Goal: Task Accomplishment & Management: Manage account settings

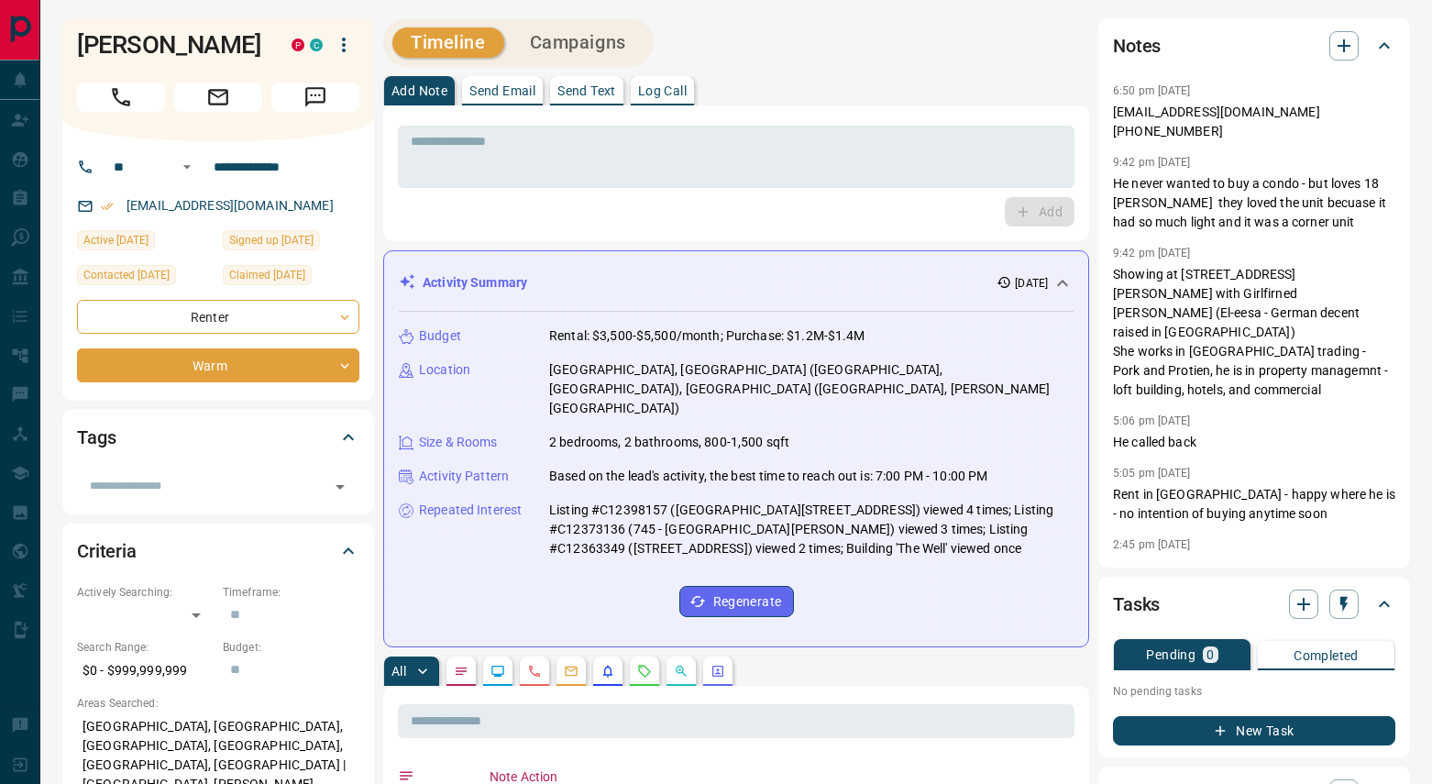
scroll to position [14, 0]
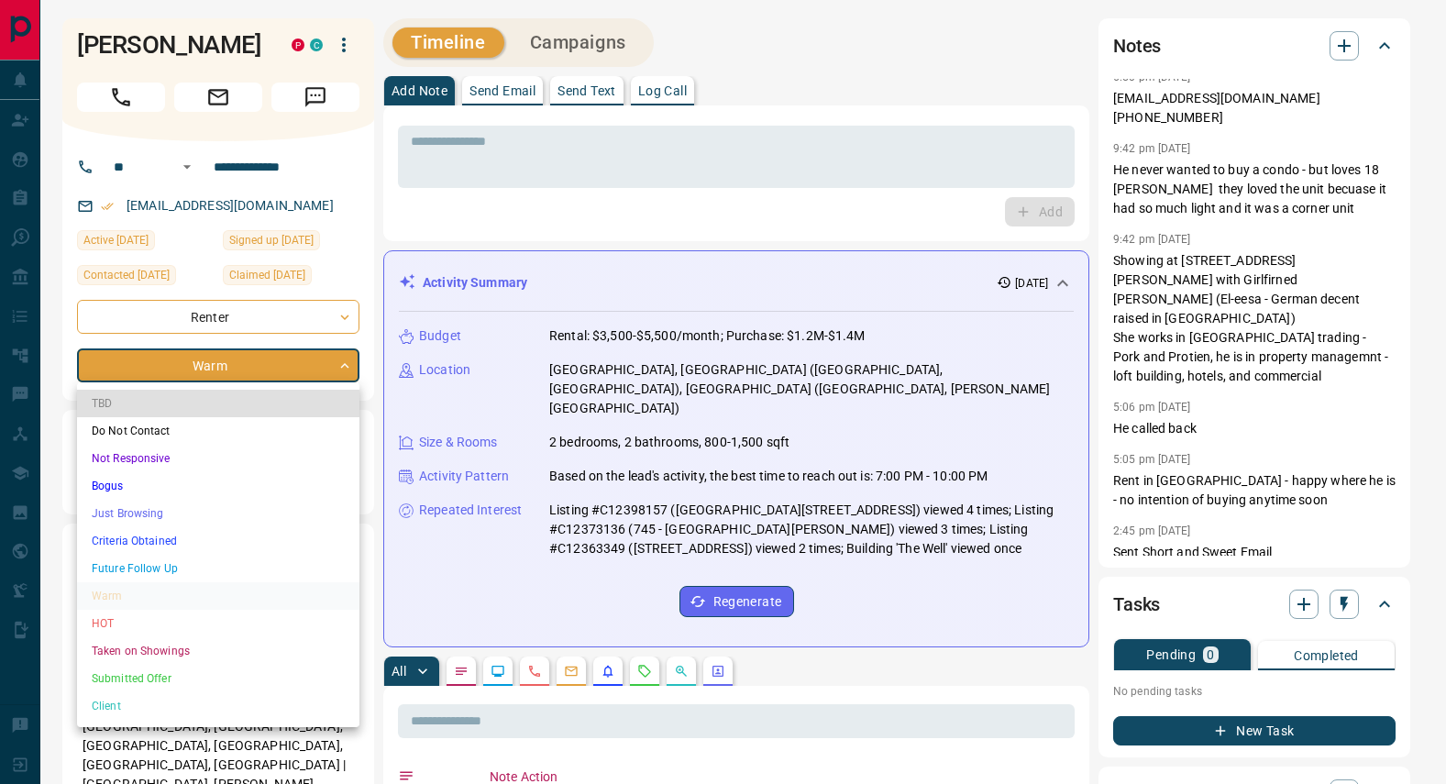
click at [128, 426] on li "Do Not Contact" at bounding box center [218, 431] width 282 height 28
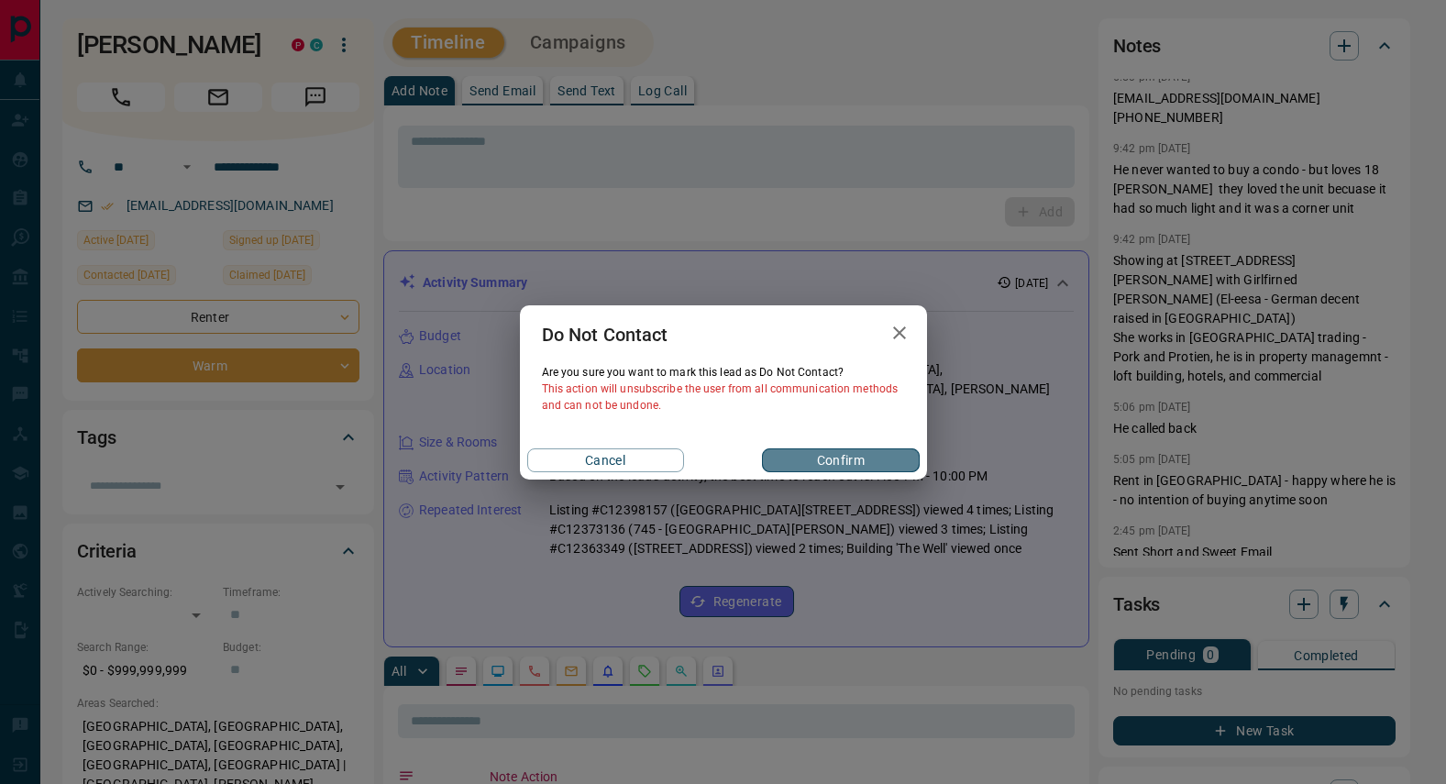
click at [898, 469] on button "Confirm" at bounding box center [840, 460] width 157 height 24
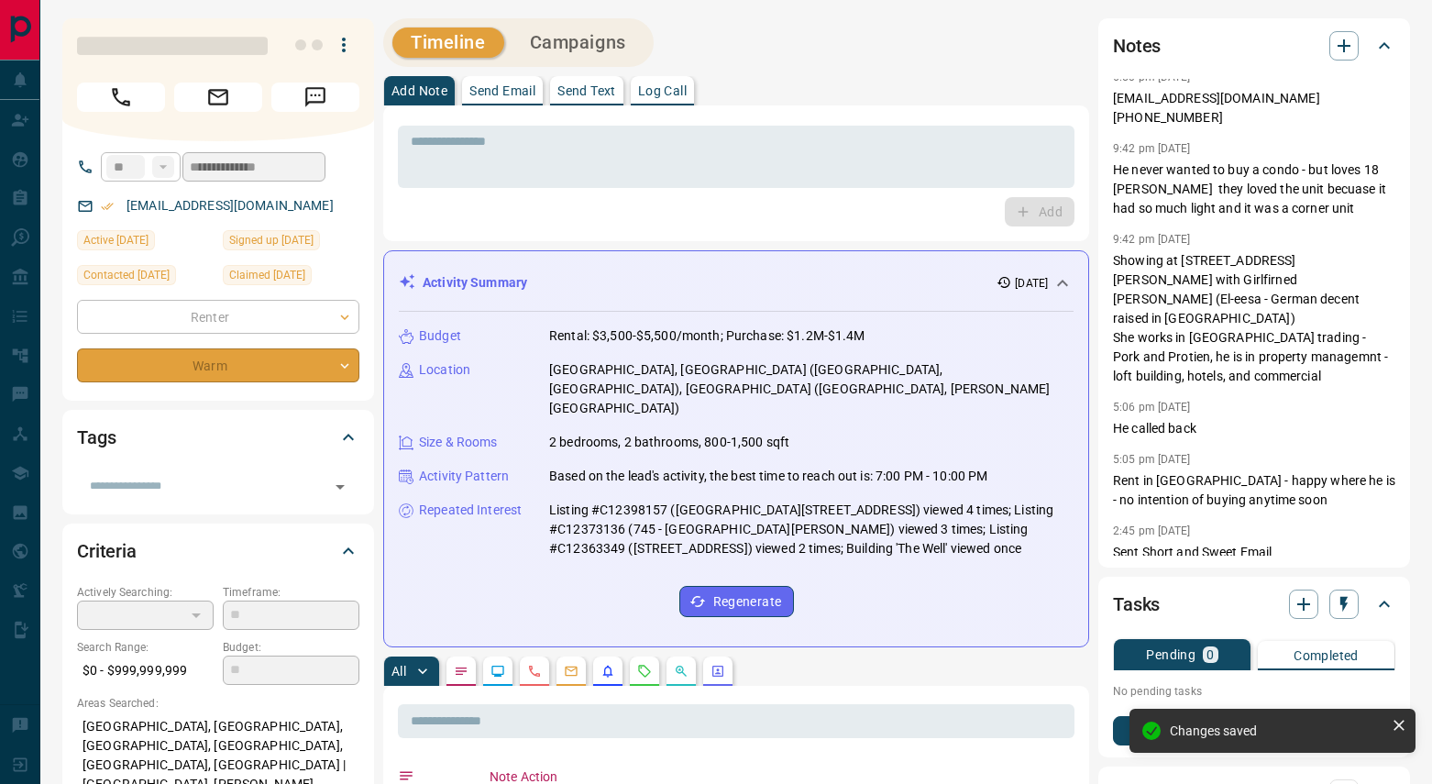
type input "*"
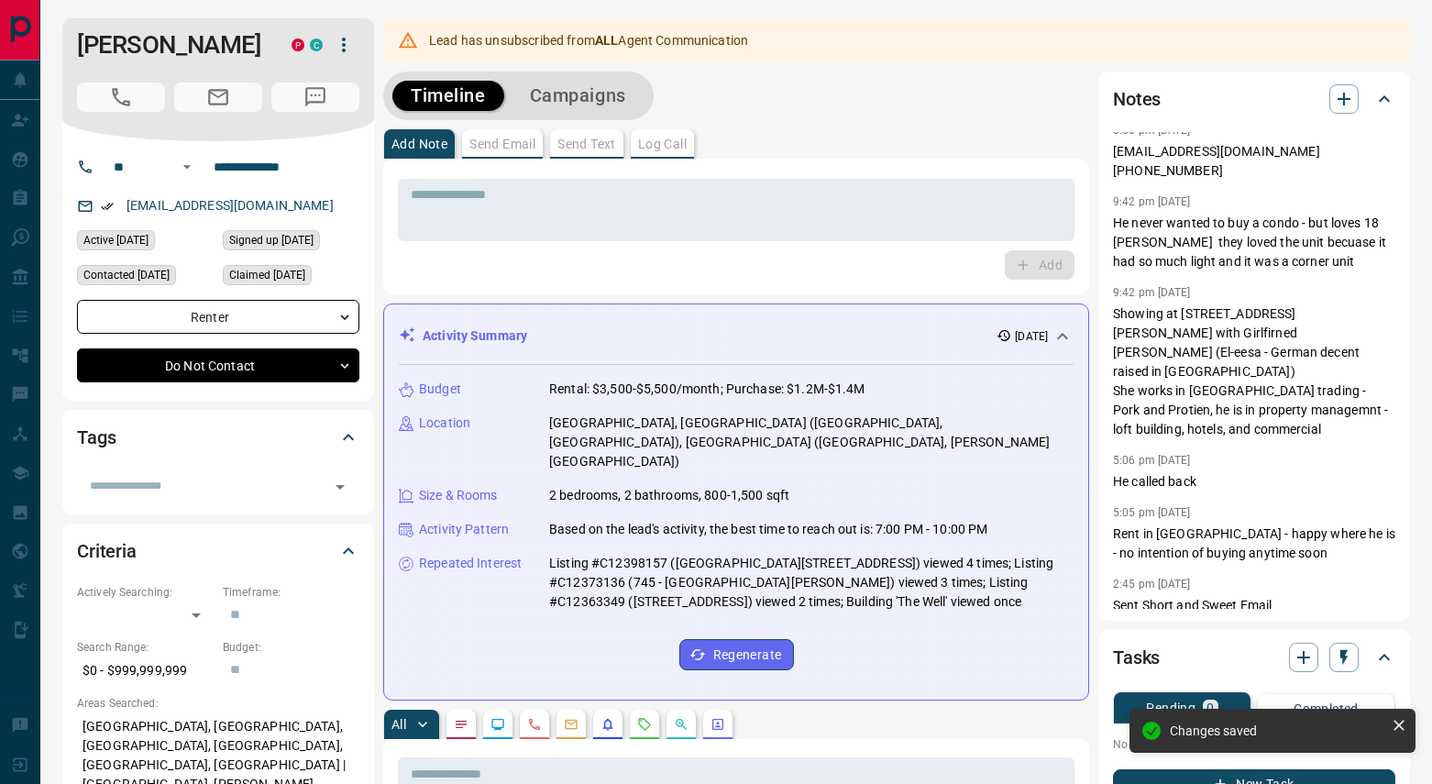
click at [976, 554] on p "Listing #C12398157 ([GEOGRAPHIC_DATA][STREET_ADDRESS]) viewed 4 times; Listing …" at bounding box center [811, 583] width 524 height 58
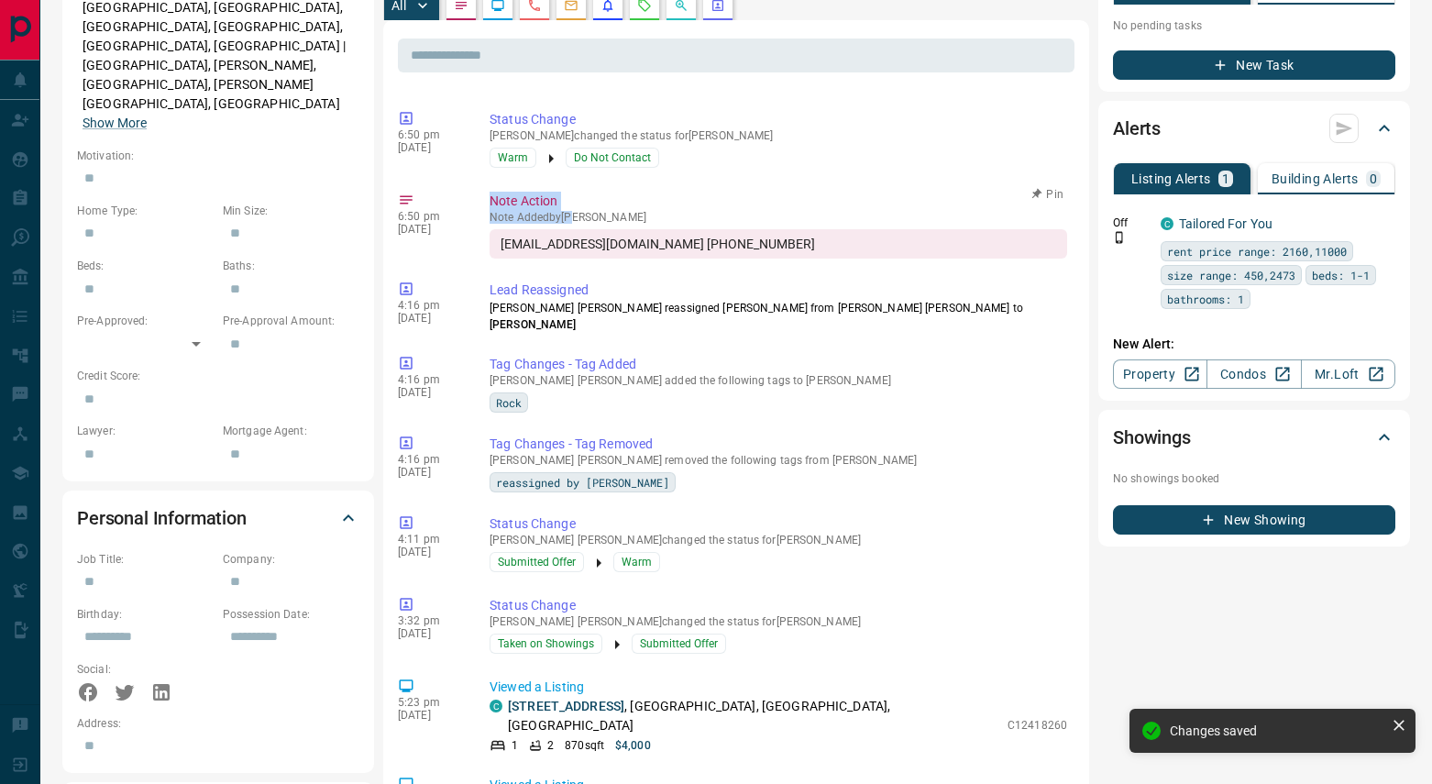
scroll to position [83, 0]
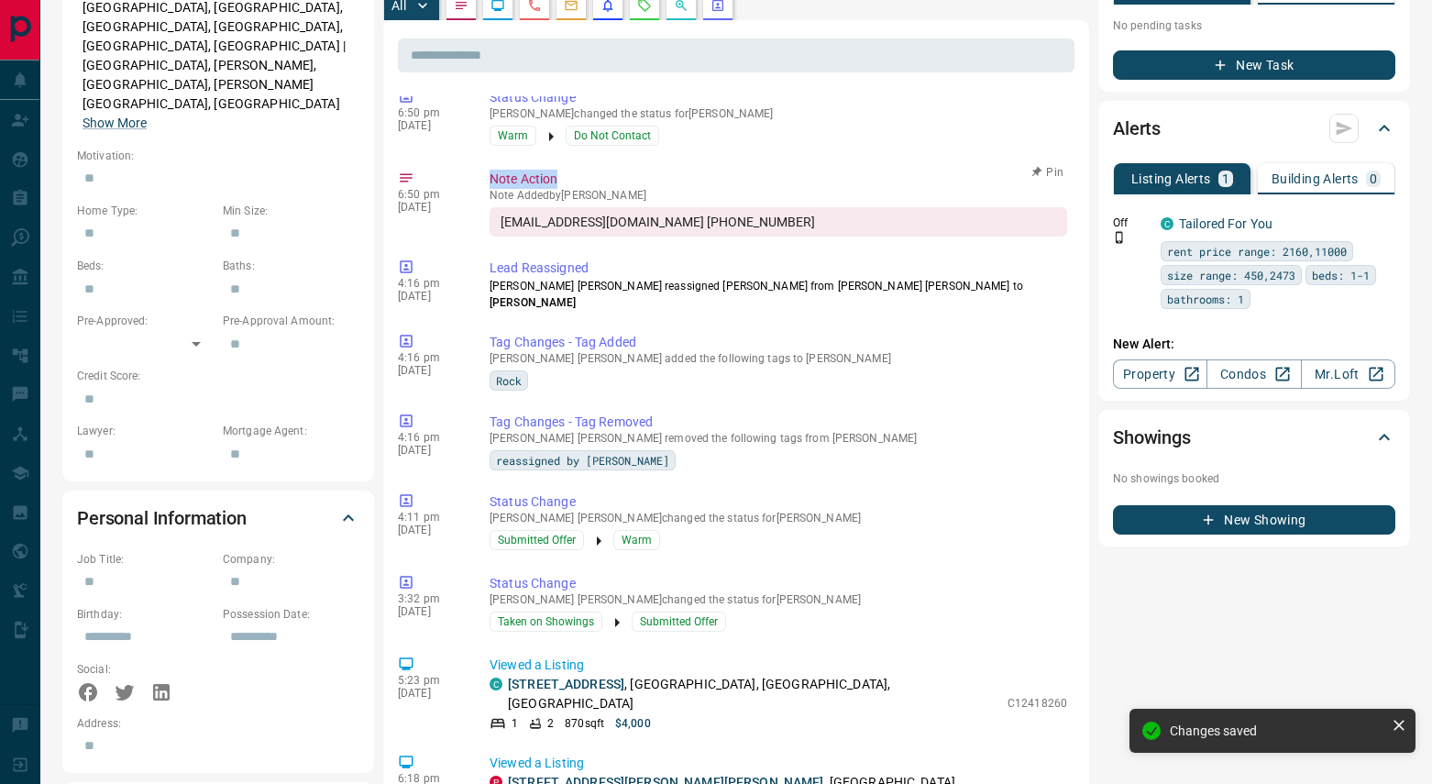
drag, startPoint x: 932, startPoint y: 549, endPoint x: 493, endPoint y: 62, distance: 655.1
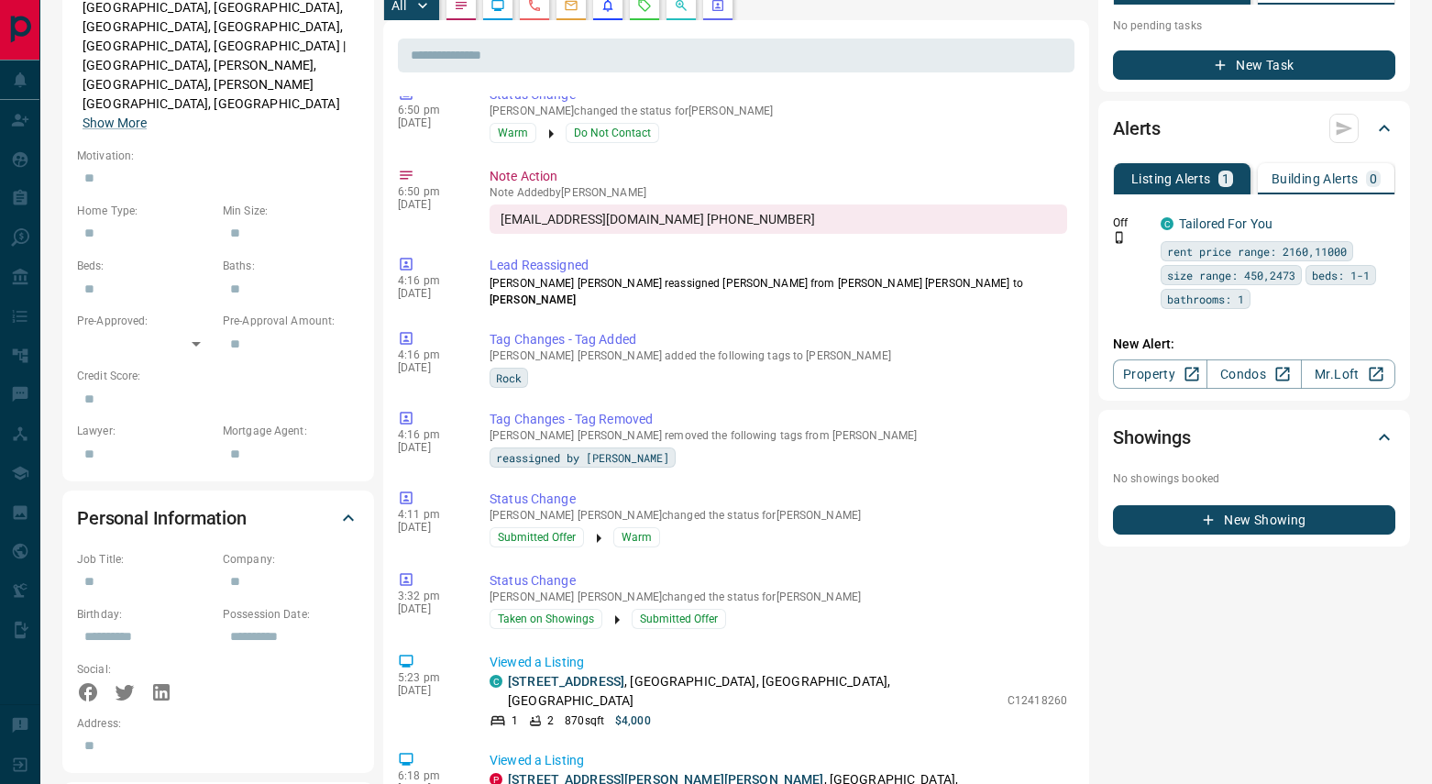
drag, startPoint x: 1275, startPoint y: 668, endPoint x: 1113, endPoint y: 607, distance: 172.7
click at [1115, 607] on div "Notes 6:50 pm [DATE] [EMAIL_ADDRESS][DOMAIN_NAME] [PHONE_NUMBER] 9:42 pm [DATE]…" at bounding box center [1255, 467] width 312 height 2229
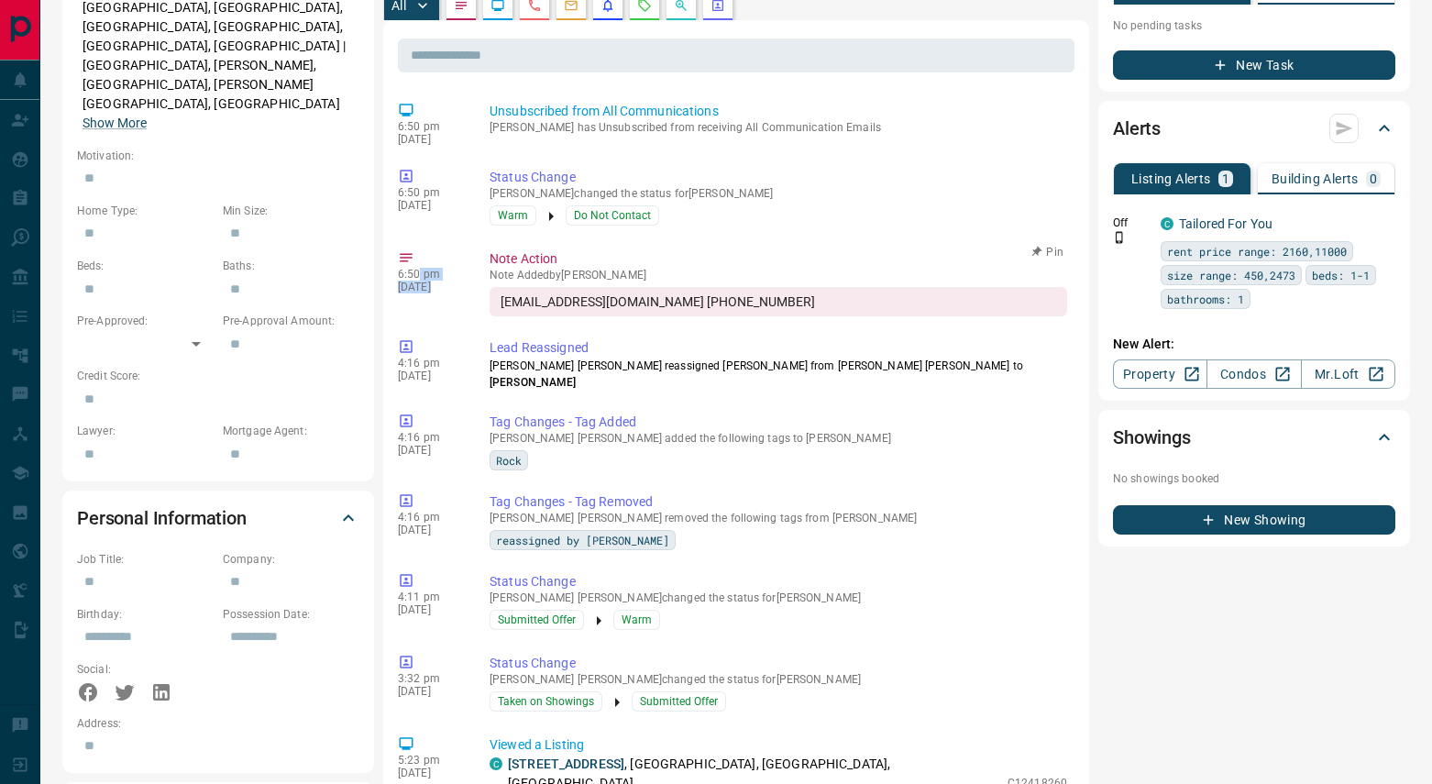
scroll to position [0, 0]
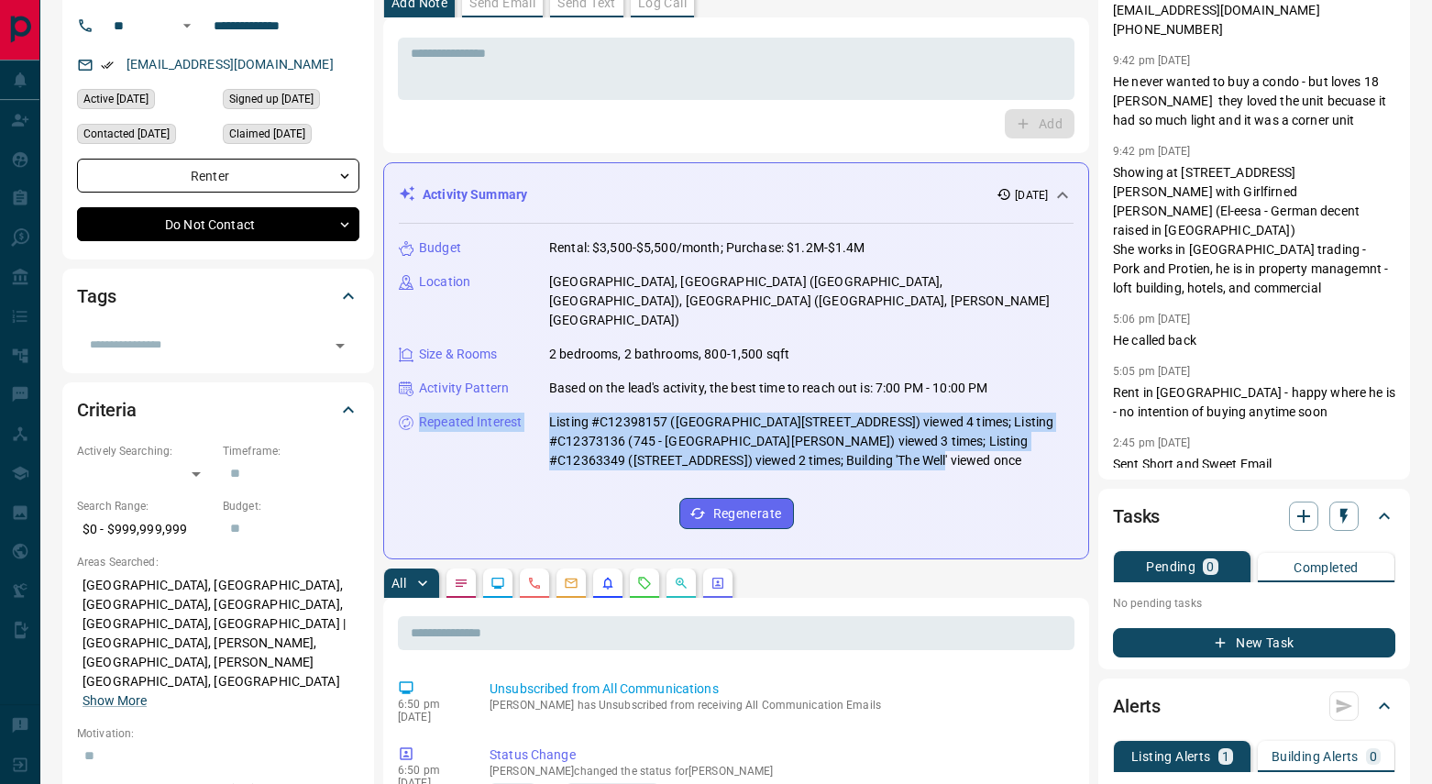
drag, startPoint x: 861, startPoint y: 644, endPoint x: 377, endPoint y: 101, distance: 727.4
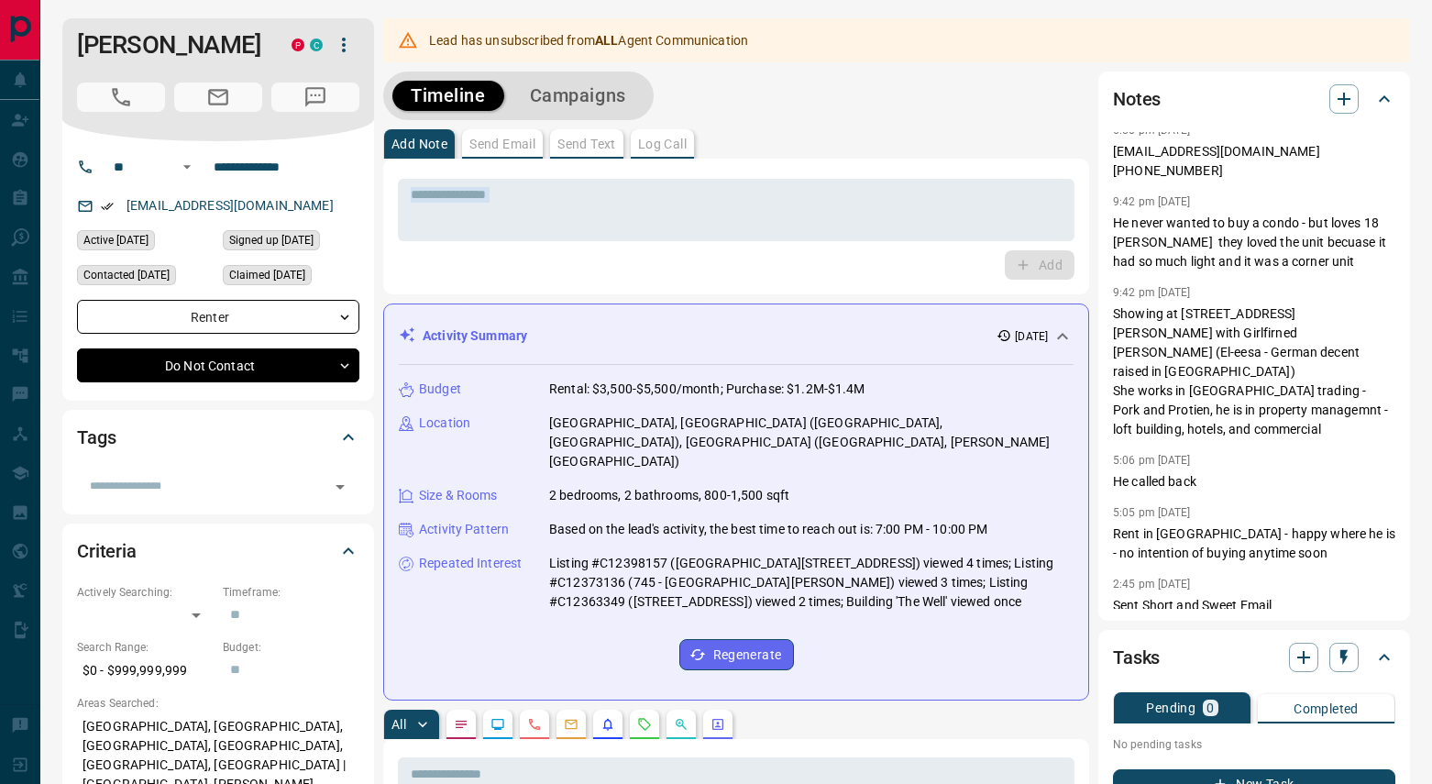
click at [945, 554] on p "Listing #C12398157 ([GEOGRAPHIC_DATA][STREET_ADDRESS]) viewed 4 times; Listing …" at bounding box center [811, 583] width 524 height 58
drag, startPoint x: 945, startPoint y: 579, endPoint x: 154, endPoint y: 17, distance: 970.1
click at [930, 609] on div "Budget Rental: $3,500-$5,500/month; Purchase: $1.2M-$1.4M Location [GEOGRAPHIC_…" at bounding box center [736, 525] width 675 height 320
drag, startPoint x: 932, startPoint y: 635, endPoint x: 225, endPoint y: 28, distance: 931.8
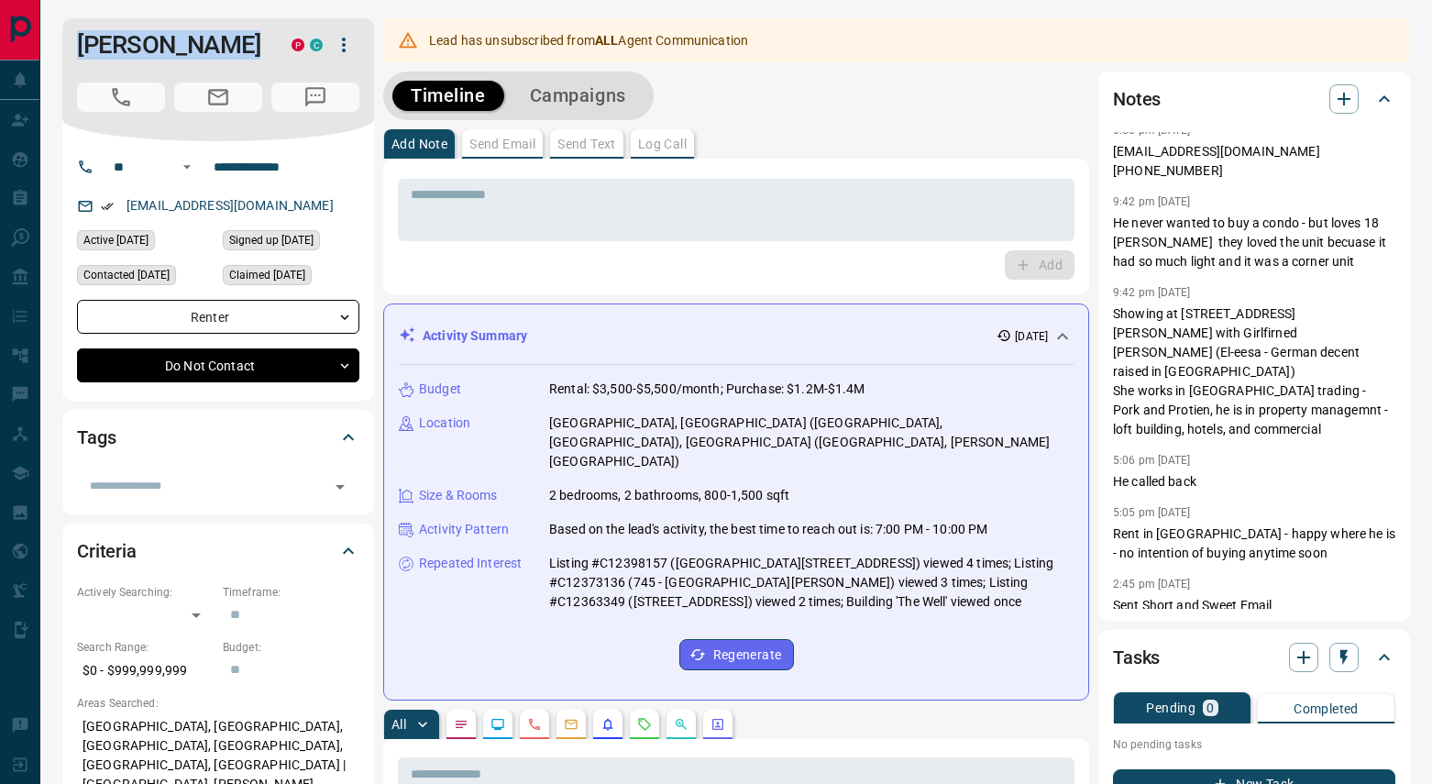
click at [906, 645] on div "Activity Summary [DATE] Budget Rental: $3,500-$5,500/month; Purchase: $1.2M-$1.…" at bounding box center [736, 502] width 706 height 397
drag, startPoint x: 894, startPoint y: 649, endPoint x: 641, endPoint y: 136, distance: 572.5
click at [1032, 598] on div "Budget Rental: $3,500-$5,500/month; Purchase: $1.2M-$1.4M Location [GEOGRAPHIC_…" at bounding box center [736, 525] width 675 height 320
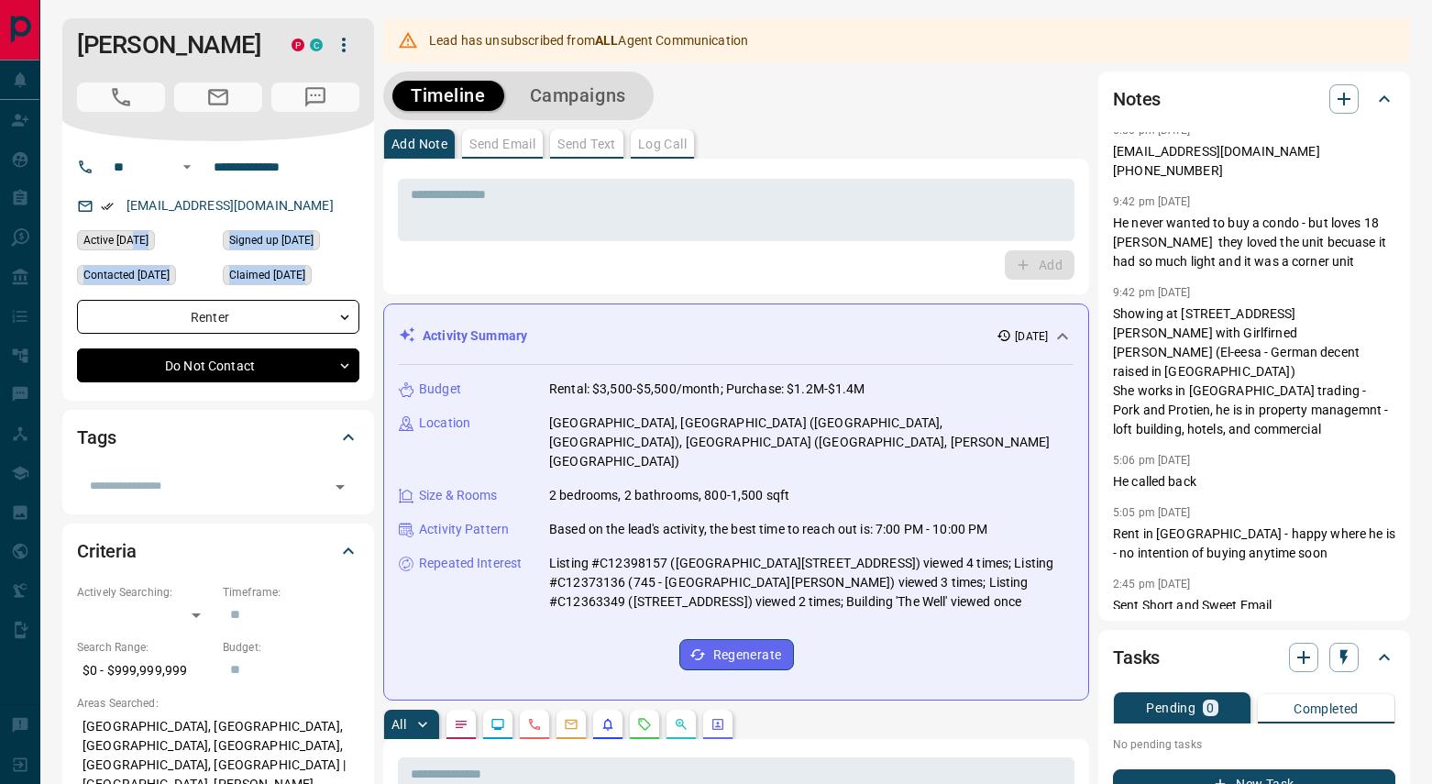
drag, startPoint x: 1011, startPoint y: 607, endPoint x: 109, endPoint y: 228, distance: 978.5
click at [871, 596] on div "Budget Rental: $3,500-$5,500/month; Purchase: $1.2M-$1.4M Location [GEOGRAPHIC_…" at bounding box center [736, 525] width 675 height 320
click at [800, 624] on div "Budget Rental: $3,500-$5,500/month; Purchase: $1.2M-$1.4M Location [GEOGRAPHIC_…" at bounding box center [736, 525] width 675 height 320
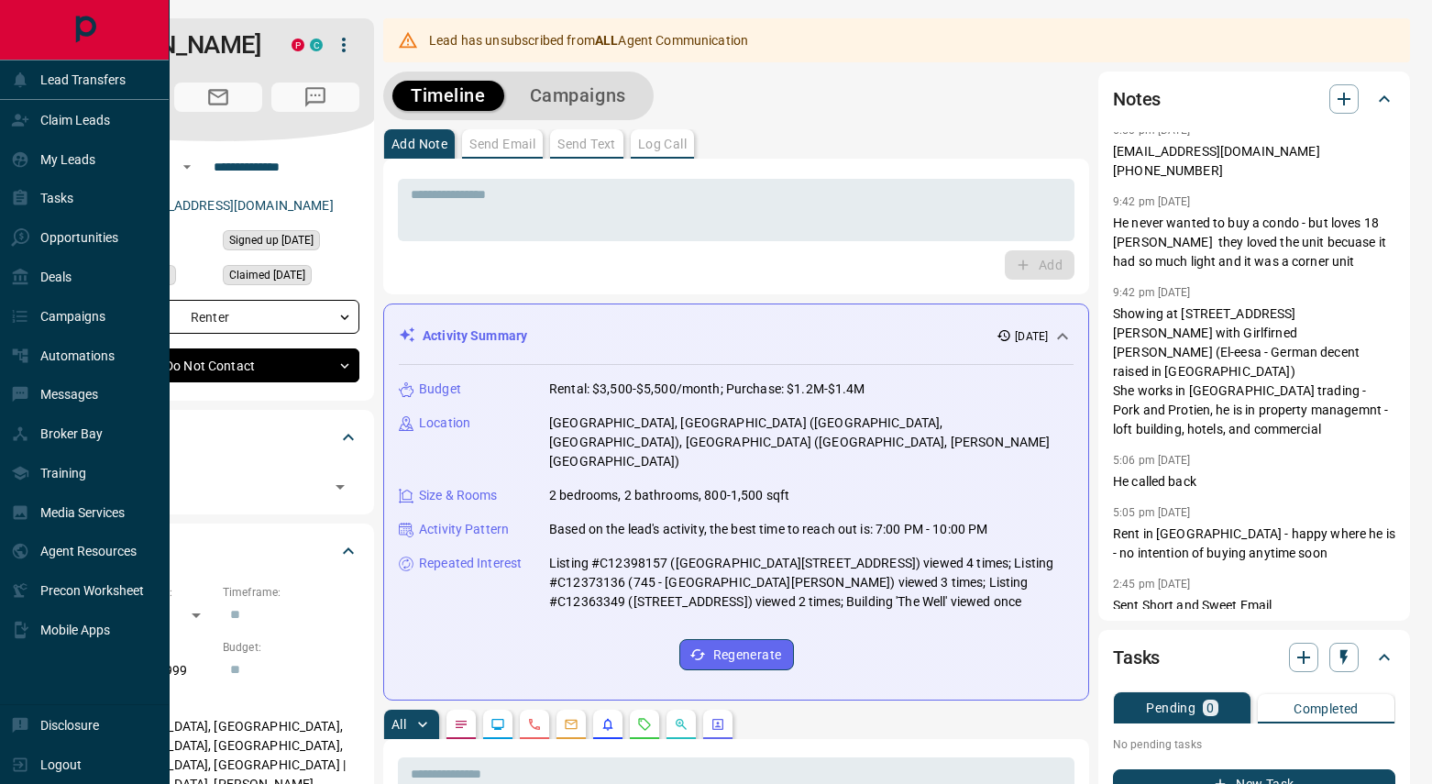
drag, startPoint x: 924, startPoint y: 632, endPoint x: 71, endPoint y: 4, distance: 1059.8
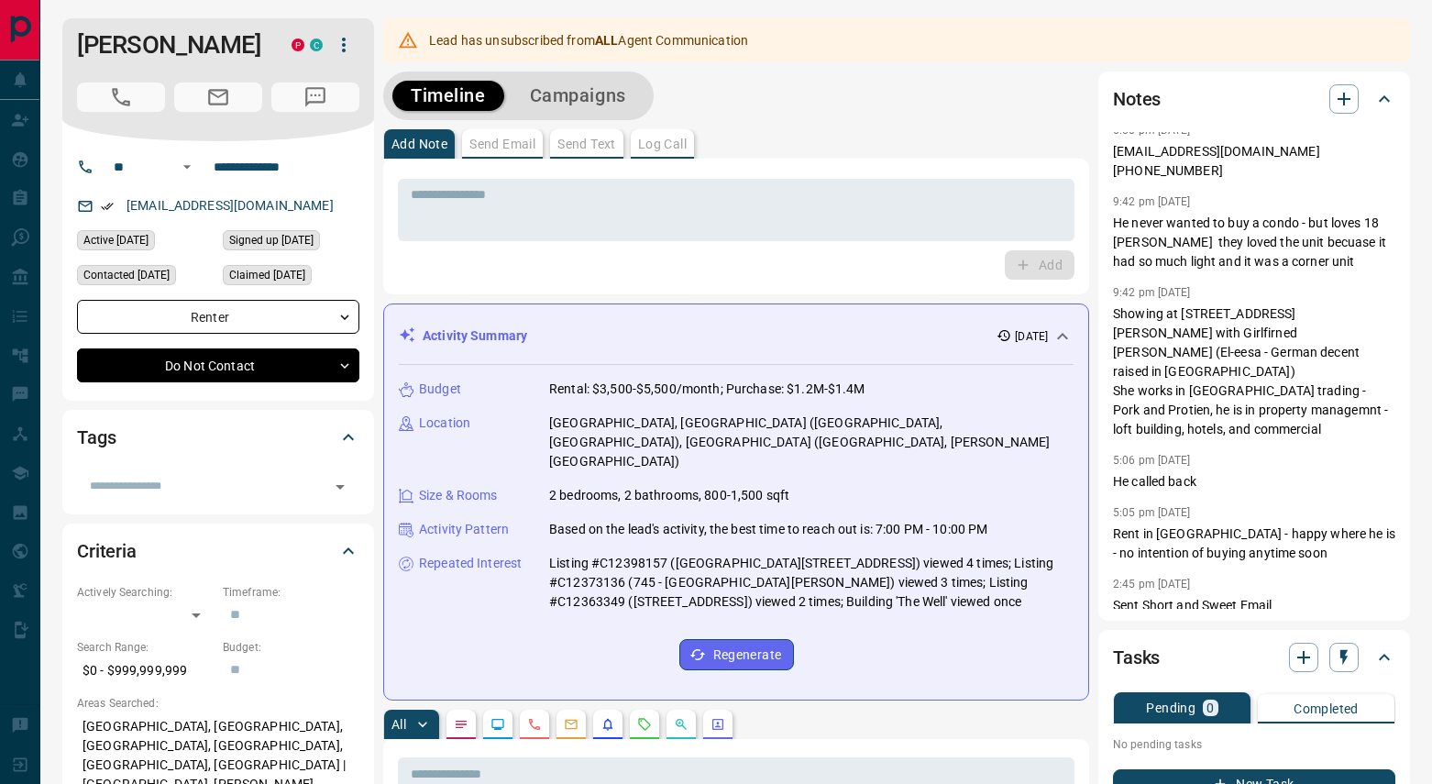
click at [960, 608] on div "Budget Rental: $3,500-$5,500/month; Purchase: $1.2M-$1.4M Location [GEOGRAPHIC_…" at bounding box center [736, 525] width 675 height 320
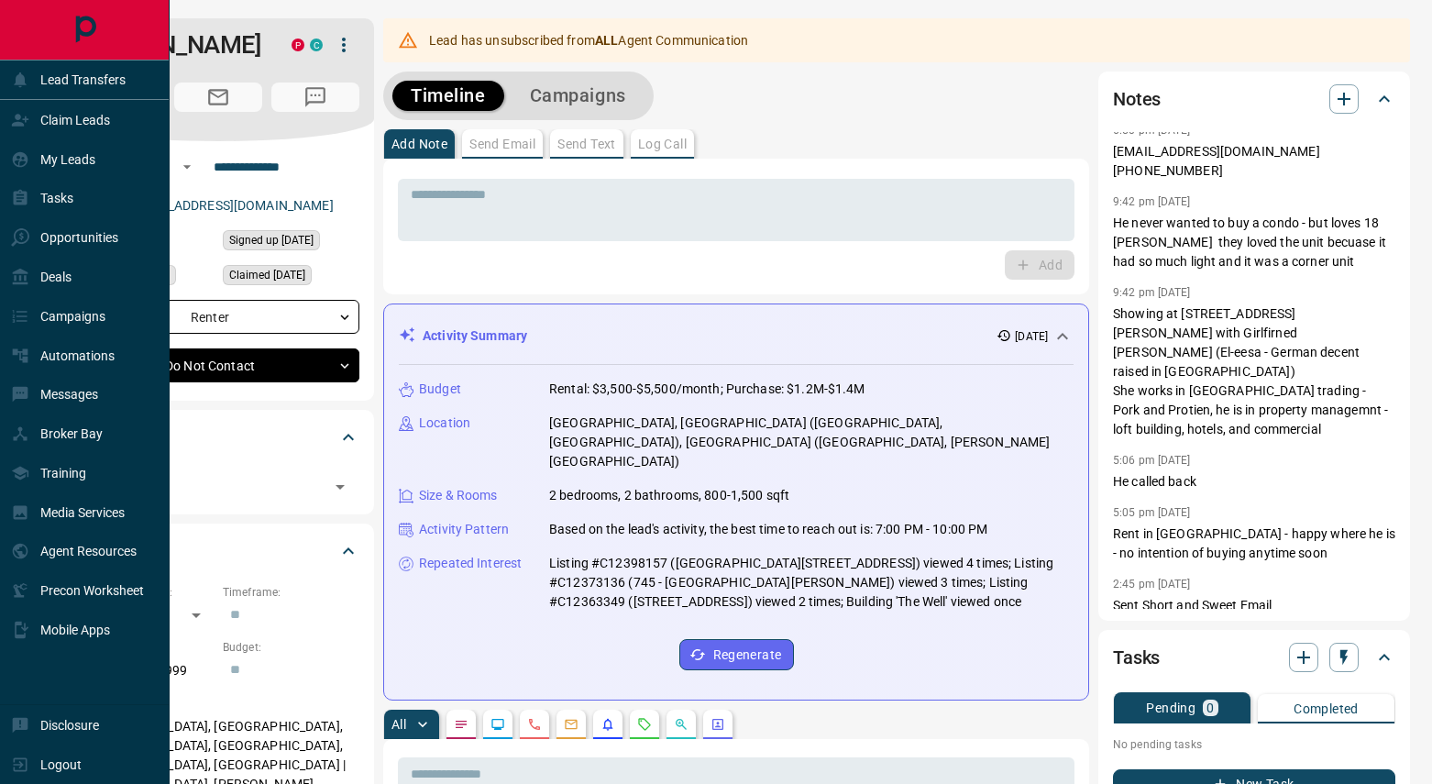
drag, startPoint x: 1035, startPoint y: 634, endPoint x: 46, endPoint y: -9, distance: 1179.8
click at [46, 0] on html "**********" at bounding box center [716, 392] width 1432 height 784
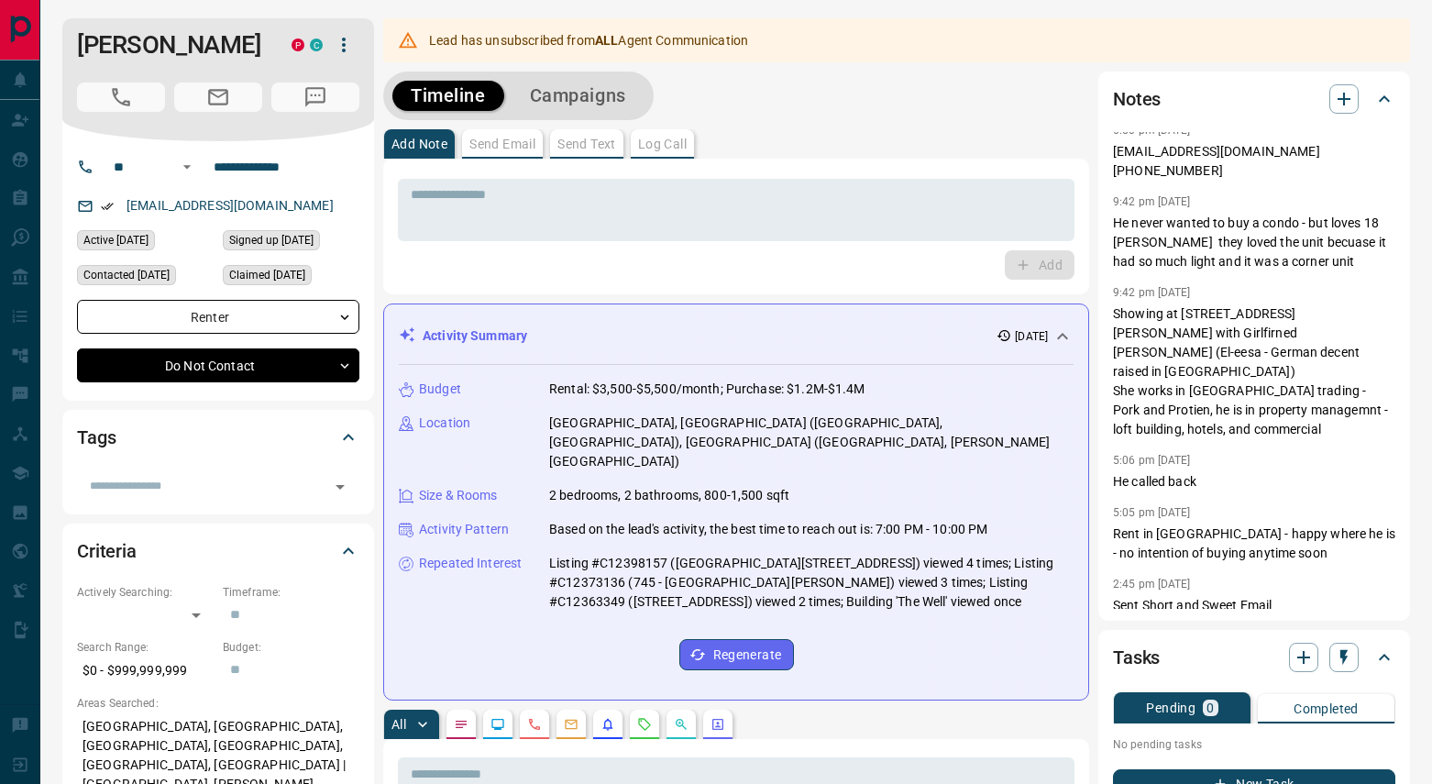
click at [963, 646] on div "Activity Summary [DATE] Budget Rental: $3,500-$5,500/month; Purchase: $1.2M-$1.…" at bounding box center [736, 502] width 706 height 397
drag, startPoint x: 963, startPoint y: 646, endPoint x: 61, endPoint y: -9, distance: 1115.3
click at [61, 0] on html "**********" at bounding box center [716, 392] width 1432 height 784
drag, startPoint x: 821, startPoint y: 613, endPoint x: 877, endPoint y: 591, distance: 60.1
click at [821, 613] on div "Budget Rental: $3,500-$5,500/month; Purchase: $1.2M-$1.4M Location [GEOGRAPHIC_…" at bounding box center [736, 525] width 675 height 320
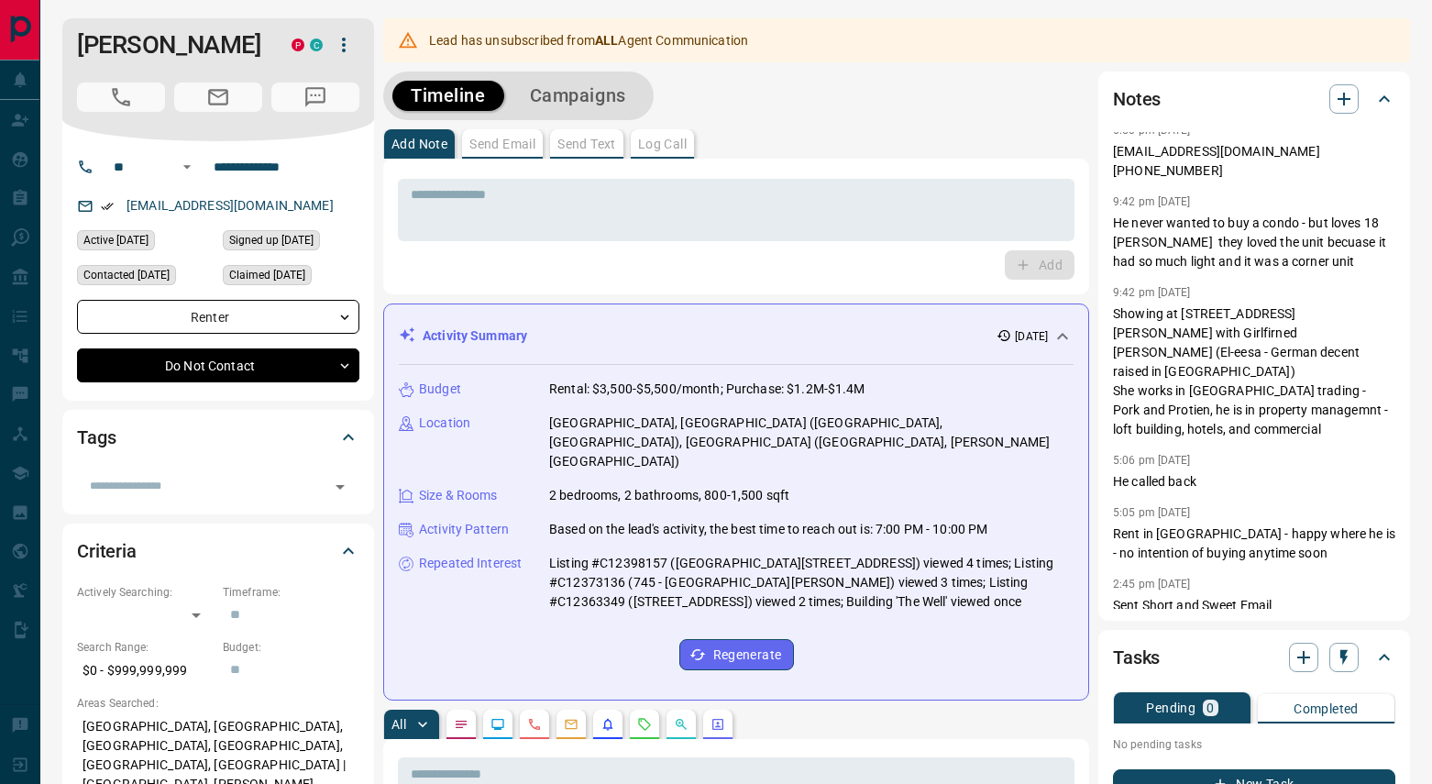
click at [878, 571] on div "Budget Rental: $3,500-$5,500/month; Purchase: $1.2M-$1.4M Location [GEOGRAPHIC_…" at bounding box center [736, 525] width 675 height 320
drag, startPoint x: 851, startPoint y: 580, endPoint x: 93, endPoint y: -33, distance: 975.4
click at [93, 0] on html "**********" at bounding box center [716, 392] width 1432 height 784
click at [881, 613] on div "Budget Rental: $3,500-$5,500/month; Purchase: $1.2M-$1.4M Location [GEOGRAPHIC_…" at bounding box center [736, 525] width 675 height 320
drag, startPoint x: 889, startPoint y: 580, endPoint x: 911, endPoint y: 722, distance: 142.8
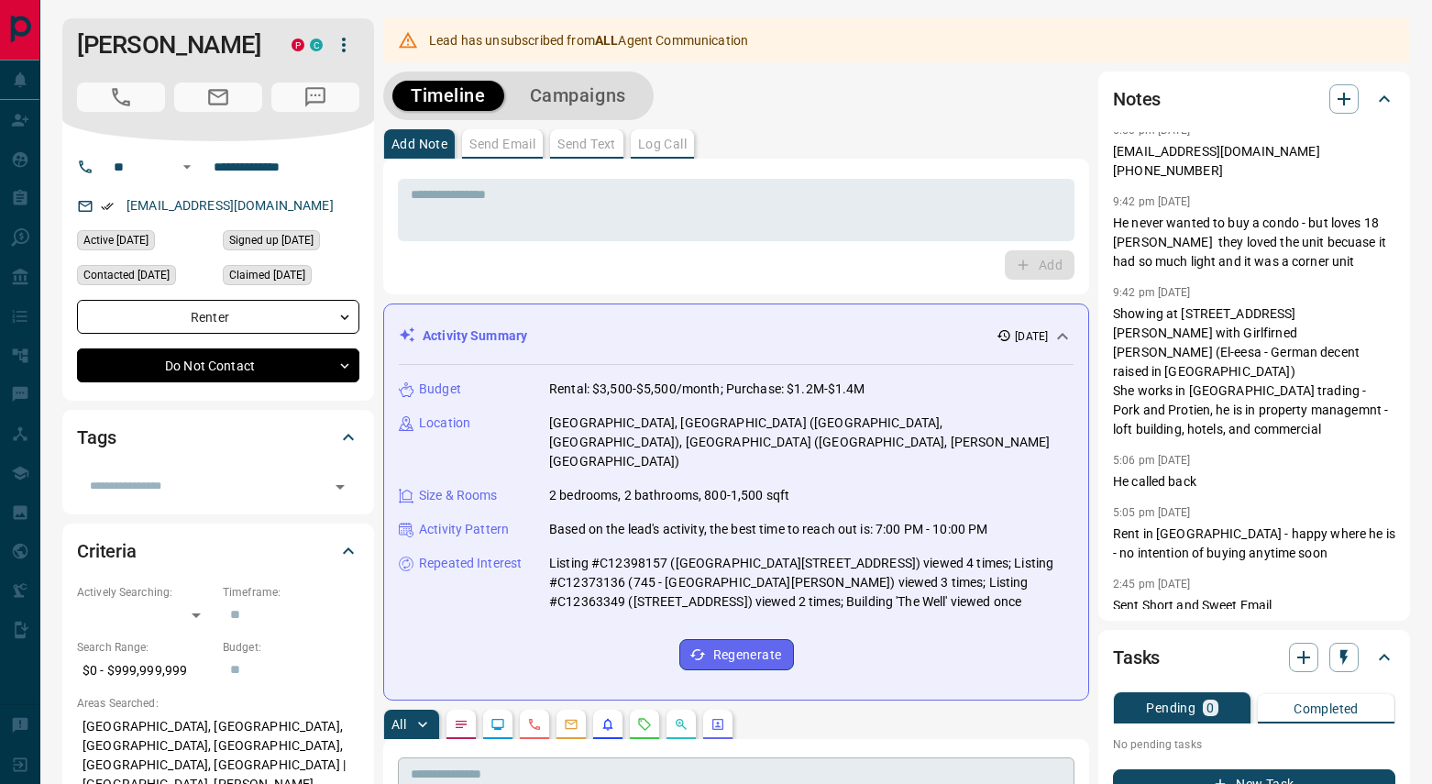
click at [890, 582] on div "Budget Rental: $3,500-$5,500/month; Purchase: $1.2M-$1.4M Location [GEOGRAPHIC_…" at bounding box center [736, 525] width 675 height 320
drag, startPoint x: 884, startPoint y: 674, endPoint x: 201, endPoint y: 28, distance: 939.9
click at [383, 710] on div "All" at bounding box center [736, 724] width 706 height 29
click at [841, 620] on div "Budget Rental: $3,500-$5,500/month; Purchase: $1.2M-$1.4M Location [GEOGRAPHIC_…" at bounding box center [736, 525] width 675 height 320
drag, startPoint x: 821, startPoint y: 624, endPoint x: 148, endPoint y: 11, distance: 910.7
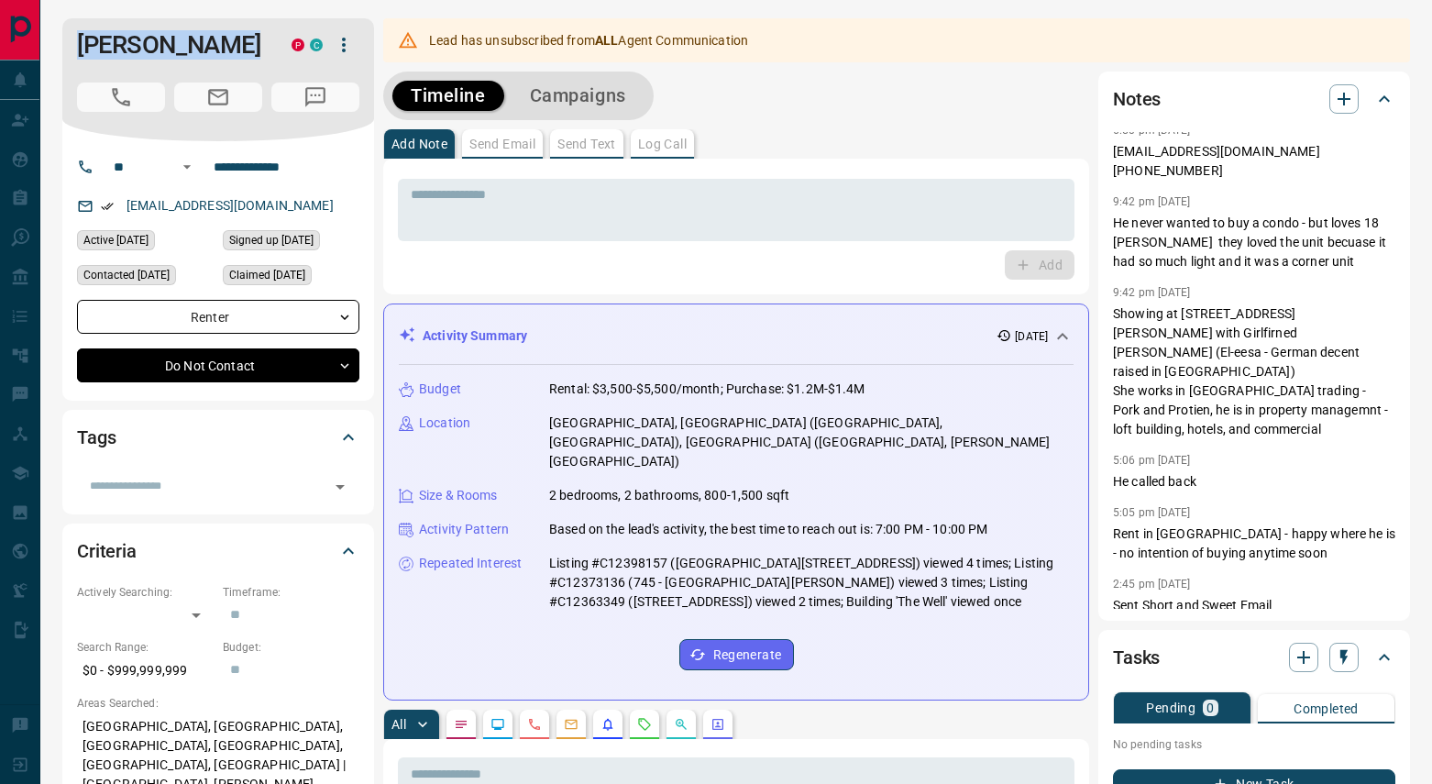
click at [981, 628] on div "Budget Rental: $3,500-$5,500/month; Purchase: $1.2M-$1.4M Location [GEOGRAPHIC_…" at bounding box center [736, 525] width 675 height 320
drag, startPoint x: 935, startPoint y: 644, endPoint x: 187, endPoint y: -1, distance: 987.6
click at [187, 0] on html "**********" at bounding box center [716, 392] width 1432 height 784
click at [966, 608] on div "Budget Rental: $3,500-$5,500/month; Purchase: $1.2M-$1.4M Location [GEOGRAPHIC_…" at bounding box center [736, 525] width 675 height 320
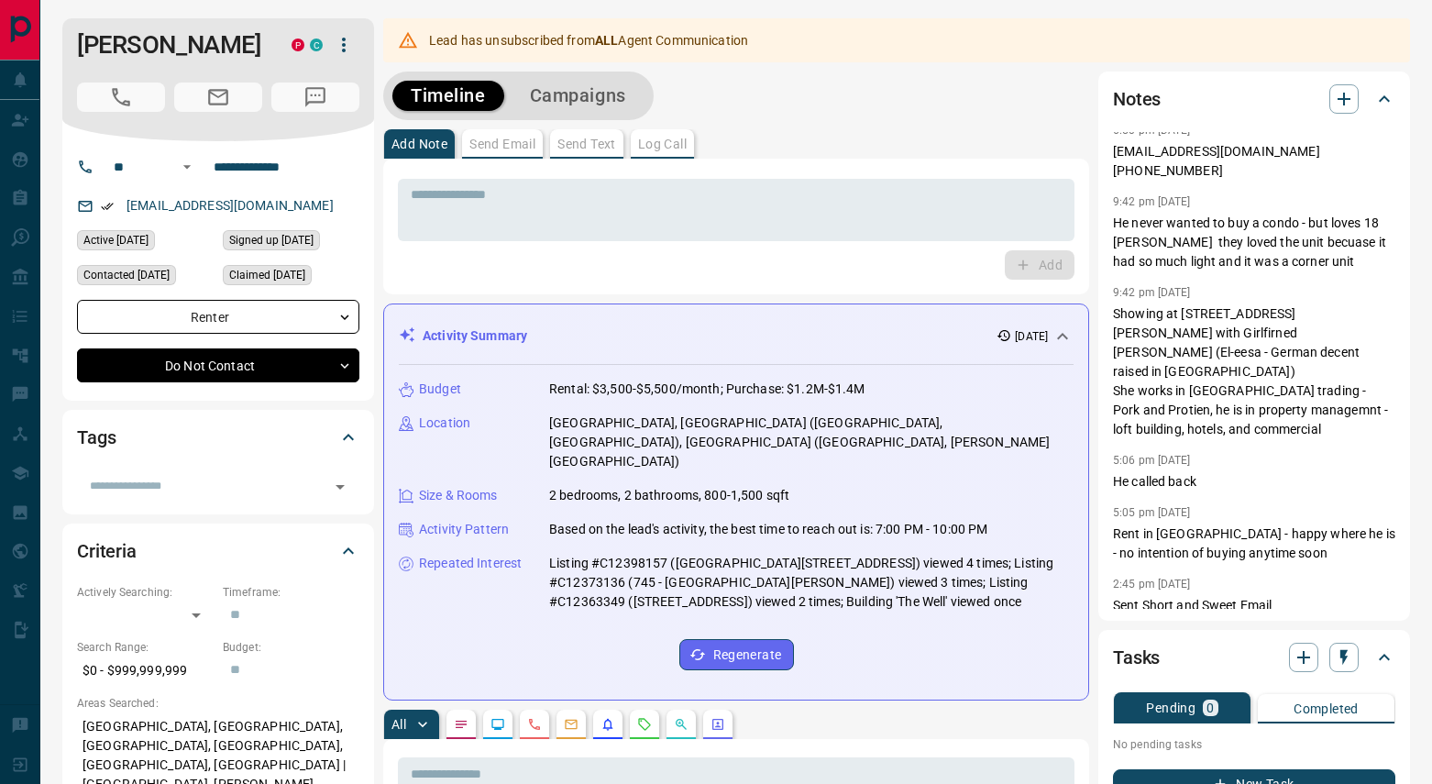
click at [846, 601] on div "Budget Rental: $3,500-$5,500/month; Purchase: $1.2M-$1.4M Location [GEOGRAPHIC_…" at bounding box center [736, 525] width 675 height 320
drag, startPoint x: 843, startPoint y: 550, endPoint x: 78, endPoint y: -45, distance: 969.0
click at [78, 0] on html "**********" at bounding box center [716, 392] width 1432 height 784
click at [862, 606] on div "Budget Rental: $3,500-$5,500/month; Purchase: $1.2M-$1.4M Location [GEOGRAPHIC_…" at bounding box center [736, 525] width 675 height 320
drag, startPoint x: 982, startPoint y: 593, endPoint x: 837, endPoint y: 436, distance: 213.5
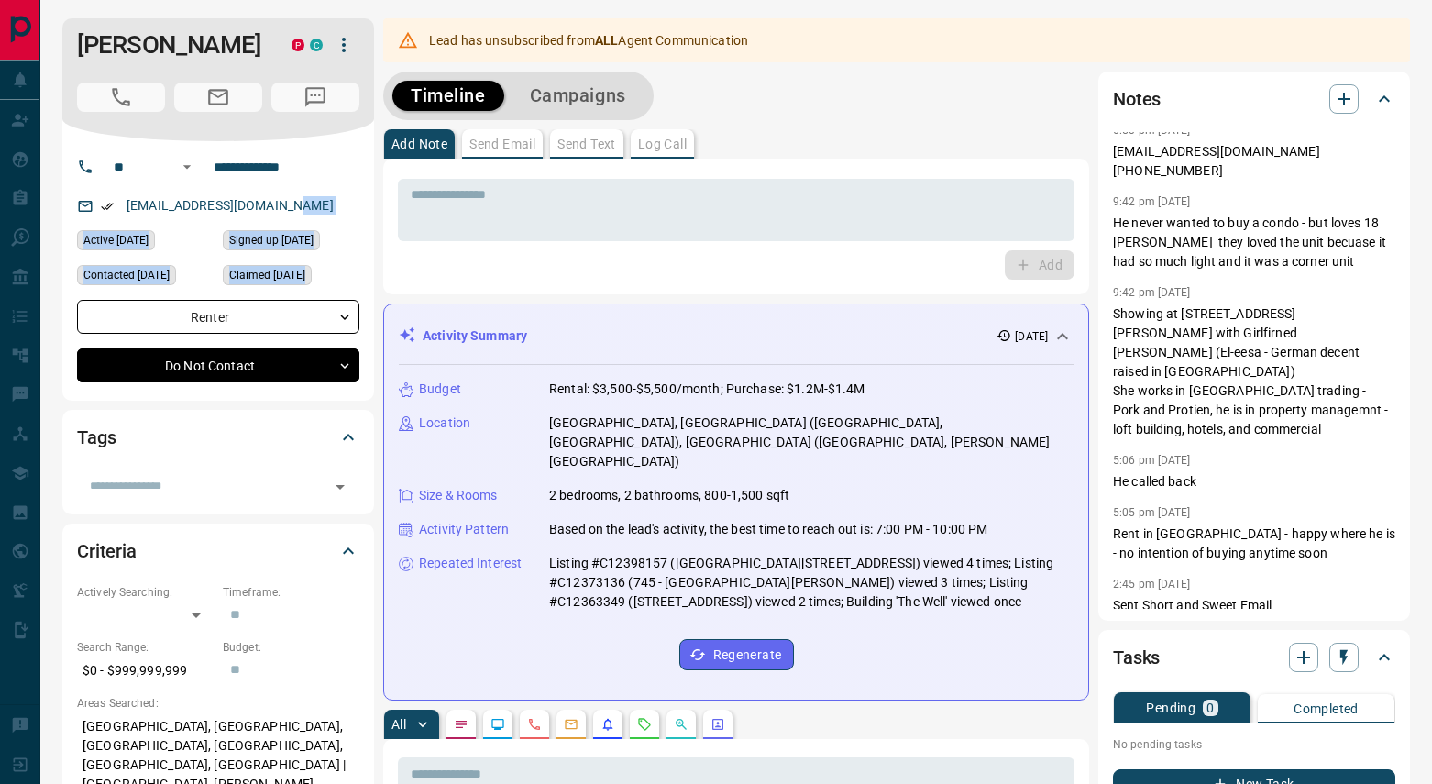
click at [958, 555] on p "Listing #C12398157 ([GEOGRAPHIC_DATA][STREET_ADDRESS]) viewed 4 times; Listing …" at bounding box center [811, 583] width 524 height 58
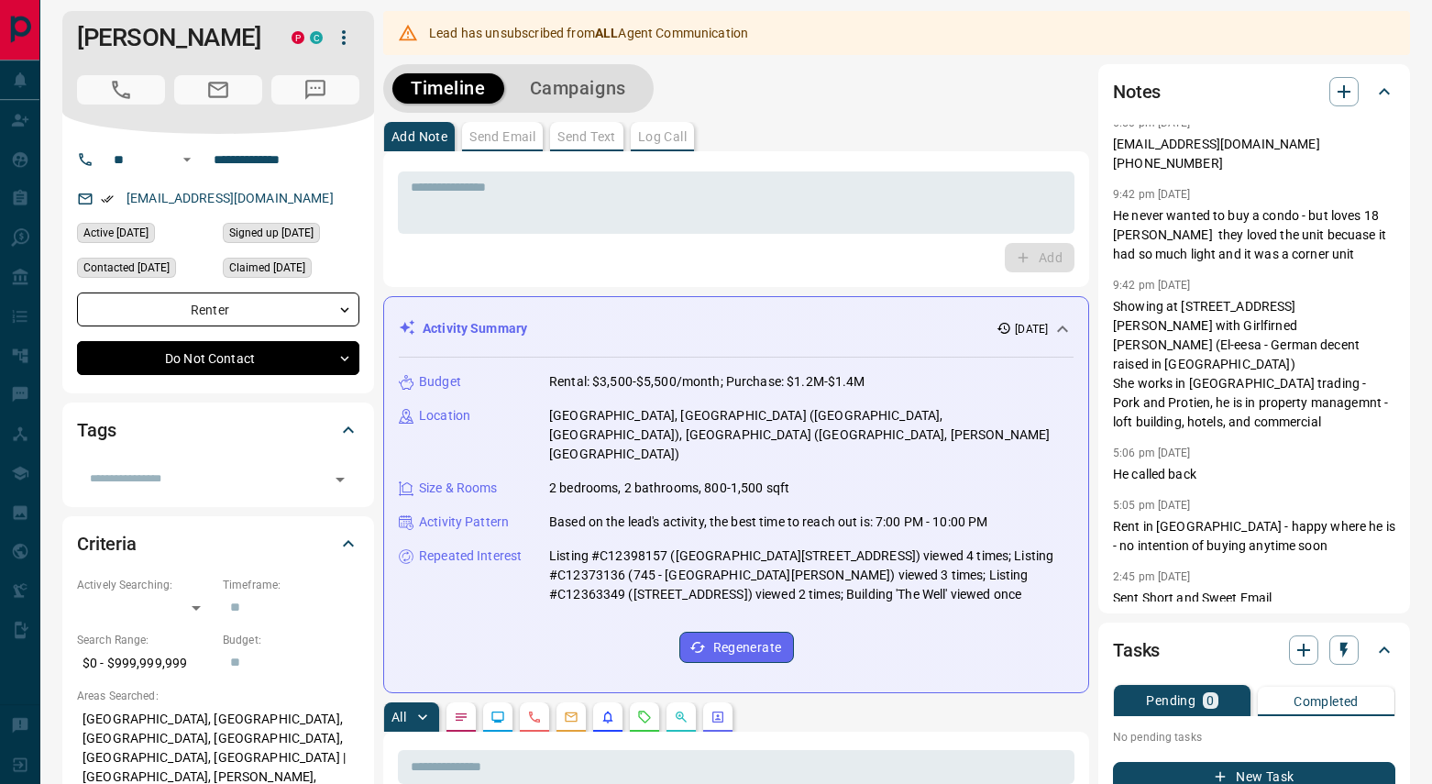
scroll to position [15, 0]
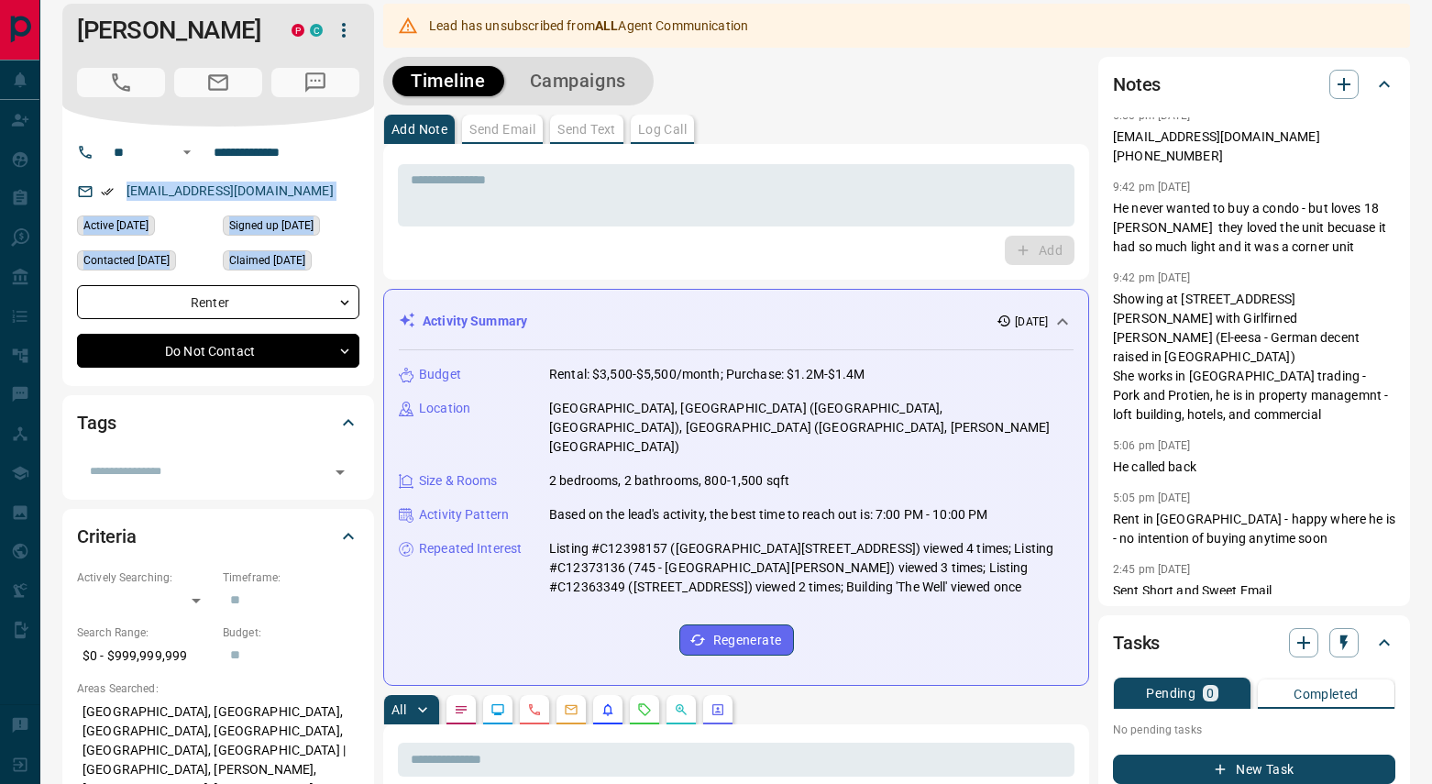
drag, startPoint x: 969, startPoint y: 604, endPoint x: 456, endPoint y: 231, distance: 634.8
click at [902, 539] on p "Listing #C12398157 ([GEOGRAPHIC_DATA][STREET_ADDRESS]) viewed 4 times; Listing …" at bounding box center [811, 568] width 524 height 58
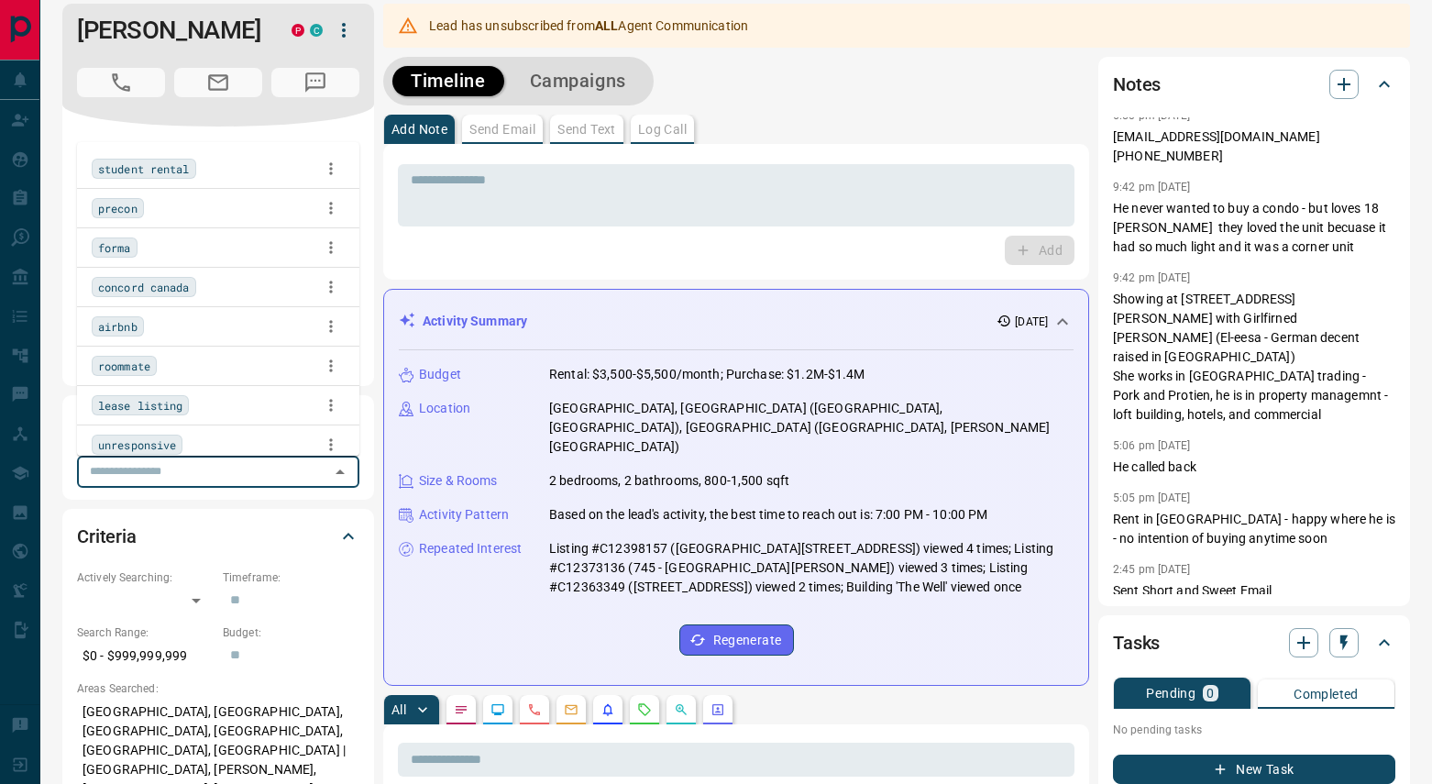
drag, startPoint x: 244, startPoint y: 472, endPoint x: 253, endPoint y: 467, distance: 10.7
click at [244, 472] on input "text" at bounding box center [203, 471] width 241 height 20
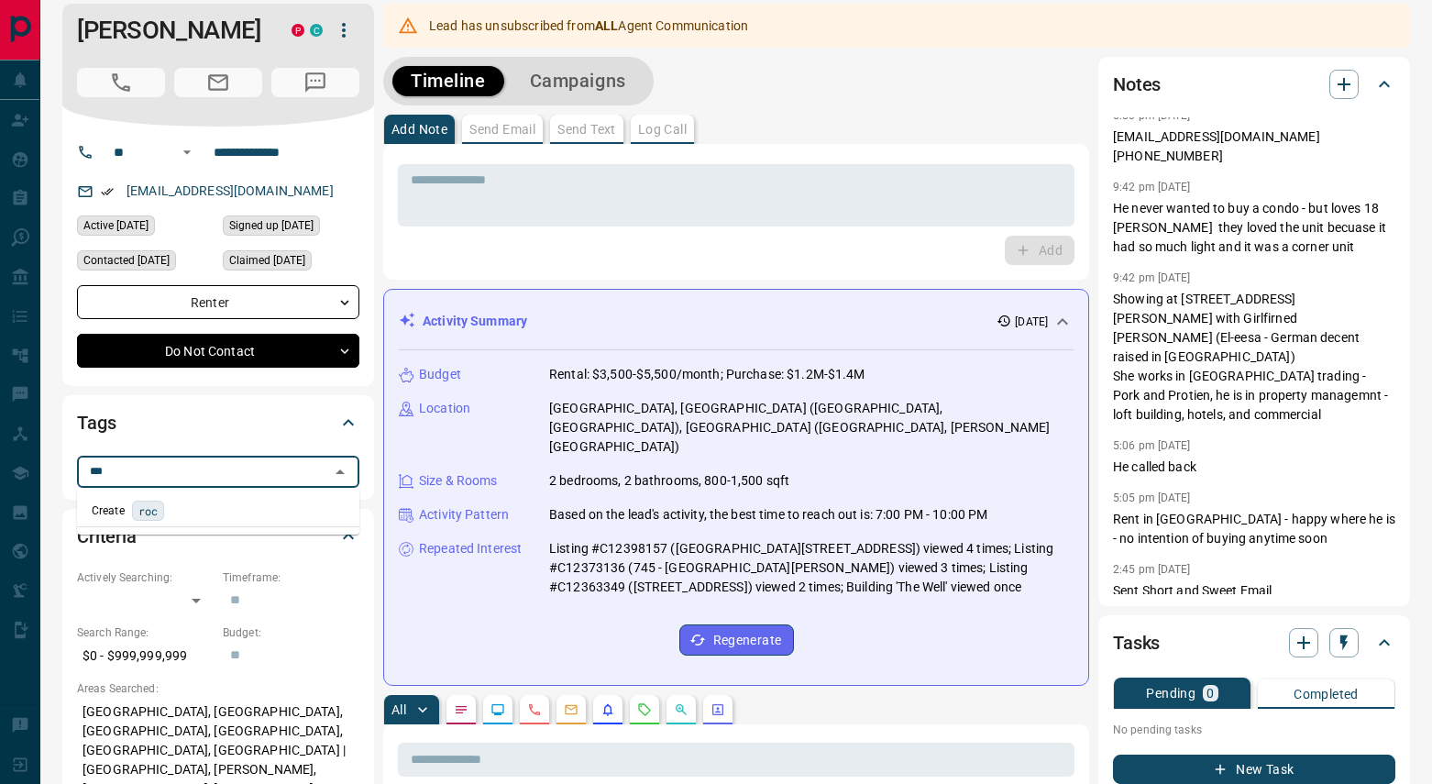
type input "****"
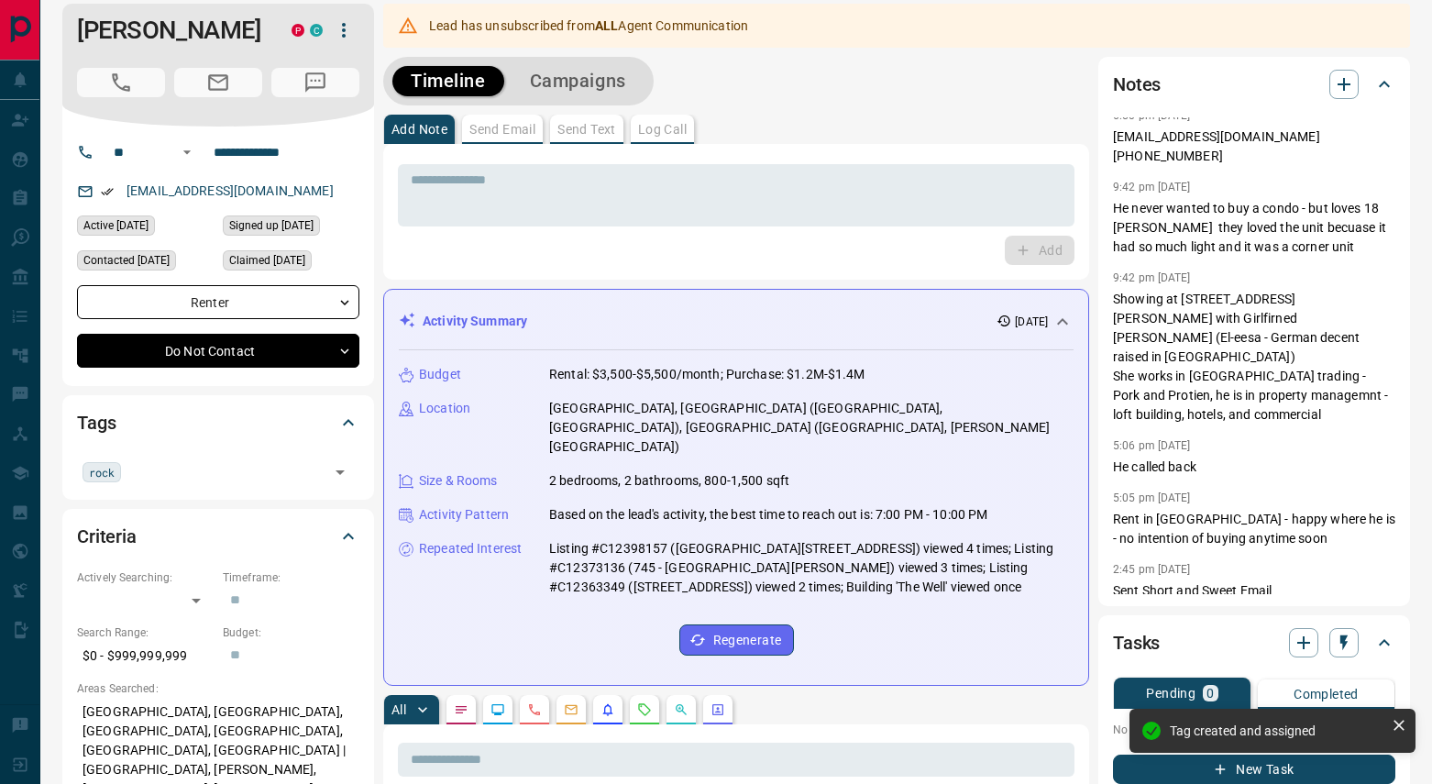
click at [1010, 573] on div "Budget Rental: $3,500-$5,500/month; Purchase: $1.2M-$1.4M Location [GEOGRAPHIC_…" at bounding box center [736, 510] width 675 height 320
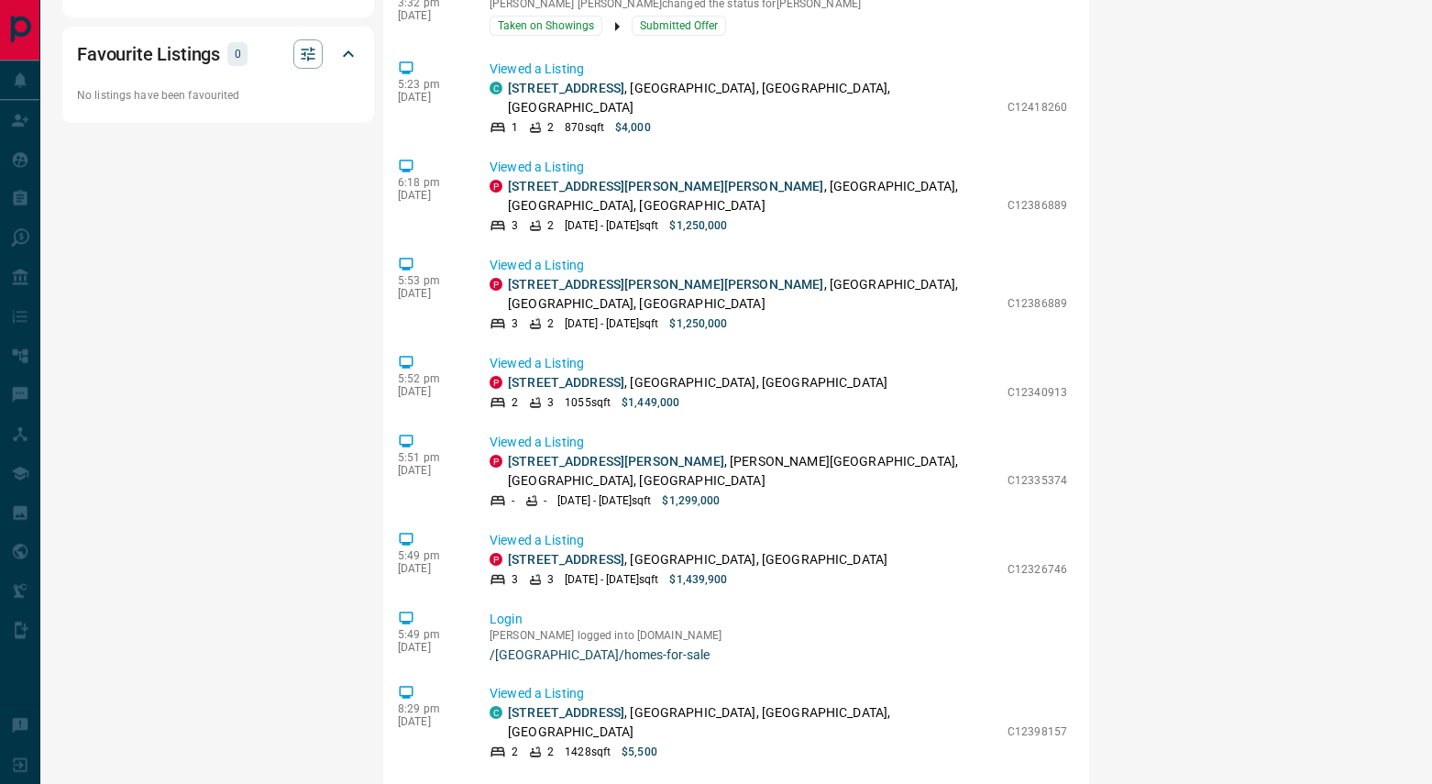
scroll to position [1496, 0]
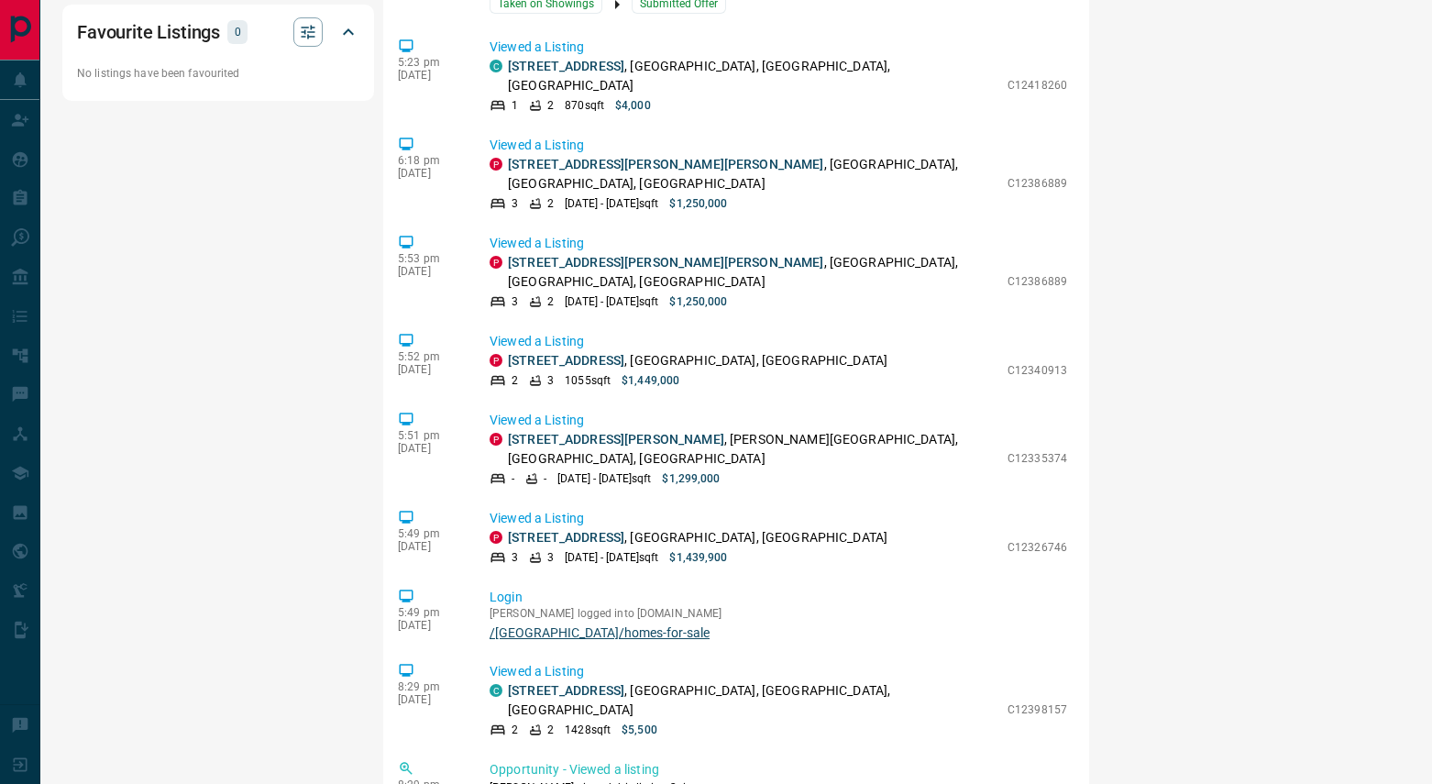
drag, startPoint x: 723, startPoint y: 579, endPoint x: 600, endPoint y: 491, distance: 151.9
click at [418, 504] on div "6:53 pm [DATE] Tag Changes - Tag Added [PERSON_NAME] added the following tags t…" at bounding box center [736, 52] width 677 height 1467
click at [794, 599] on div "6:53 pm [DATE] Tag Changes - Tag Added [PERSON_NAME] added the following tags t…" at bounding box center [736, 52] width 677 height 1467
drag, startPoint x: 793, startPoint y: 600, endPoint x: 523, endPoint y: 438, distance: 315.0
click at [420, 441] on div "6:53 pm [DATE] Tag Changes - Tag Added [PERSON_NAME] added the following tags t…" at bounding box center [736, 52] width 677 height 1467
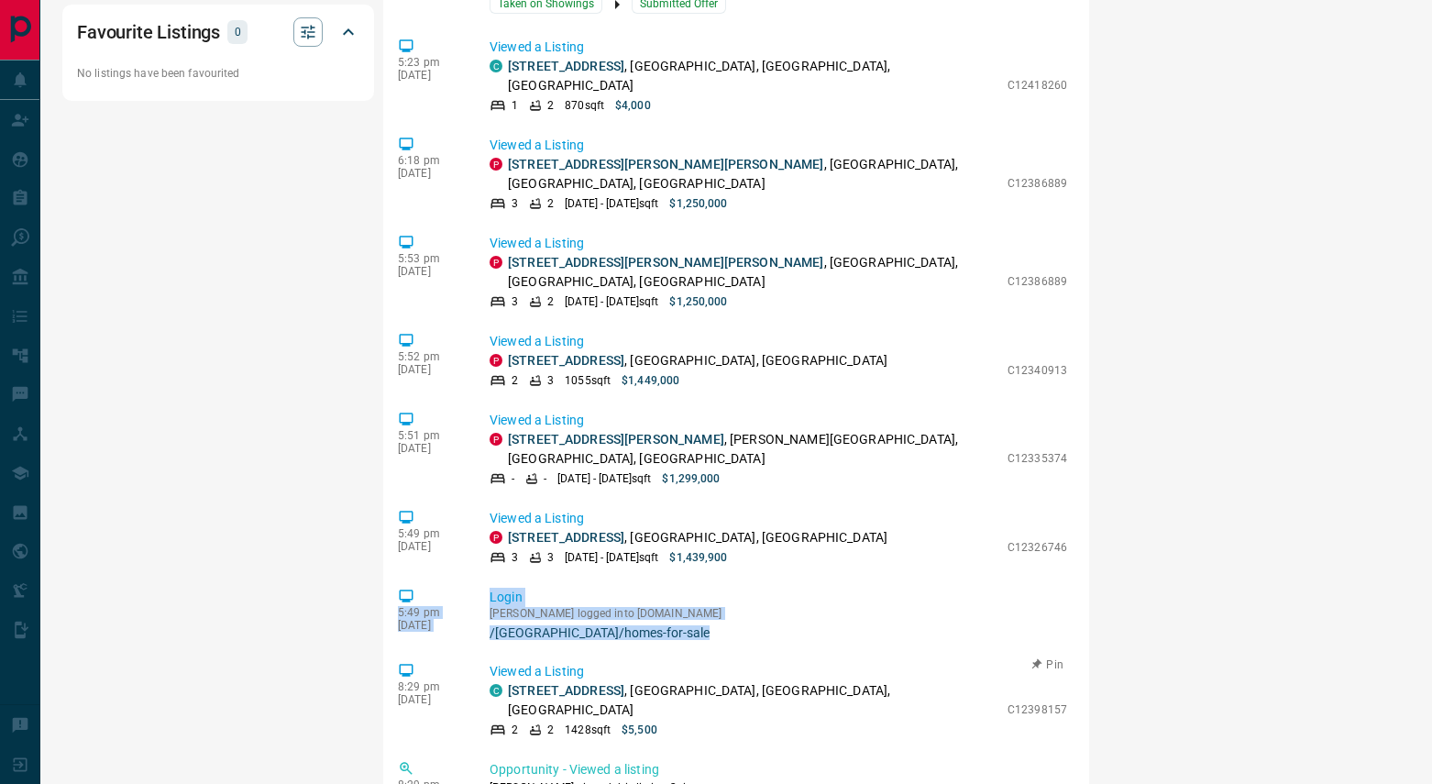
click at [815, 681] on p "[STREET_ADDRESS]" at bounding box center [753, 700] width 491 height 39
drag, startPoint x: 931, startPoint y: 580, endPoint x: 434, endPoint y: 415, distance: 523.4
click at [434, 415] on div "6:53 pm [DATE] Tag Changes - Tag Added [PERSON_NAME] added the following tags t…" at bounding box center [736, 52] width 677 height 1467
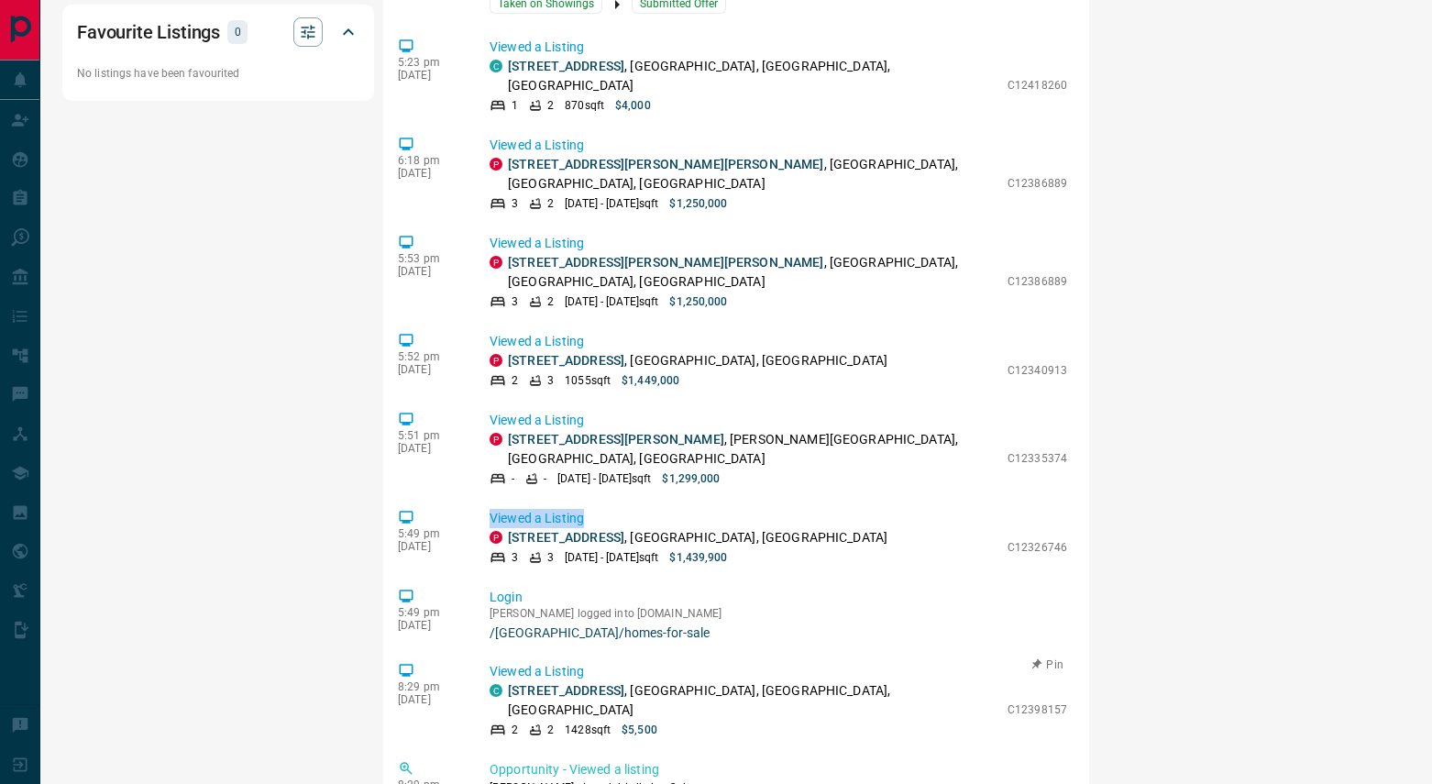
click at [755, 681] on p "[STREET_ADDRESS]" at bounding box center [753, 700] width 491 height 39
drag, startPoint x: 960, startPoint y: 589, endPoint x: 638, endPoint y: 521, distance: 328.9
click at [643, 523] on div "6:53 pm [DATE] Tag Changes - Tag Added [PERSON_NAME] added the following tags t…" at bounding box center [736, 52] width 677 height 1467
click at [847, 722] on div "2 2 1428 sqft $5,500" at bounding box center [744, 730] width 509 height 17
drag, startPoint x: 880, startPoint y: 580, endPoint x: 524, endPoint y: 479, distance: 369.8
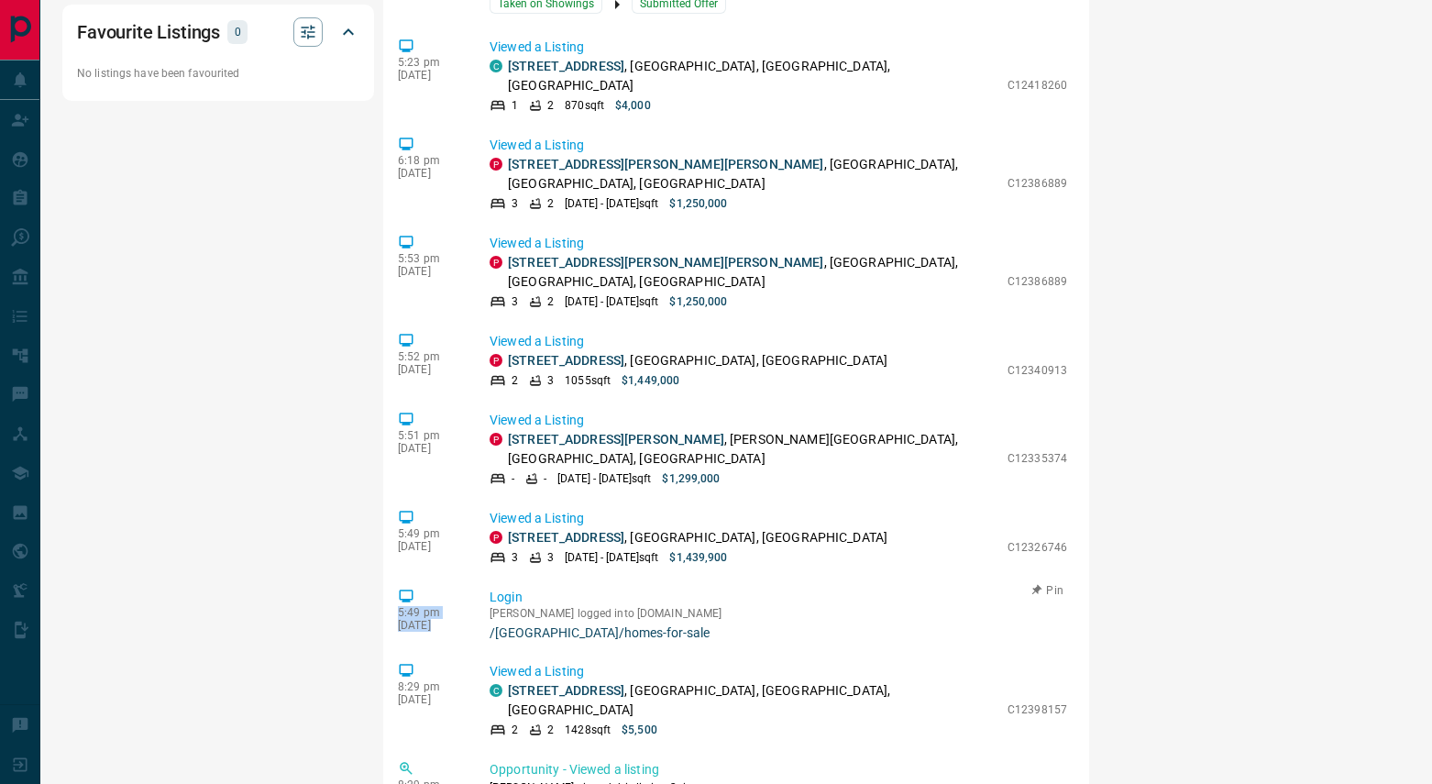
click at [429, 463] on div "6:53 pm [DATE] Tag Changes - Tag Added [PERSON_NAME] added the following tags t…" at bounding box center [736, 52] width 677 height 1467
click at [793, 722] on div "2 2 1428 sqft $5,500" at bounding box center [744, 730] width 509 height 17
drag, startPoint x: 886, startPoint y: 594, endPoint x: 526, endPoint y: 425, distance: 397.5
click at [429, 421] on div "6:53 pm [DATE] Tag Changes - Tag Added [PERSON_NAME] added the following tags t…" at bounding box center [736, 52] width 677 height 1467
click at [875, 662] on p "Viewed a Listing" at bounding box center [779, 671] width 578 height 19
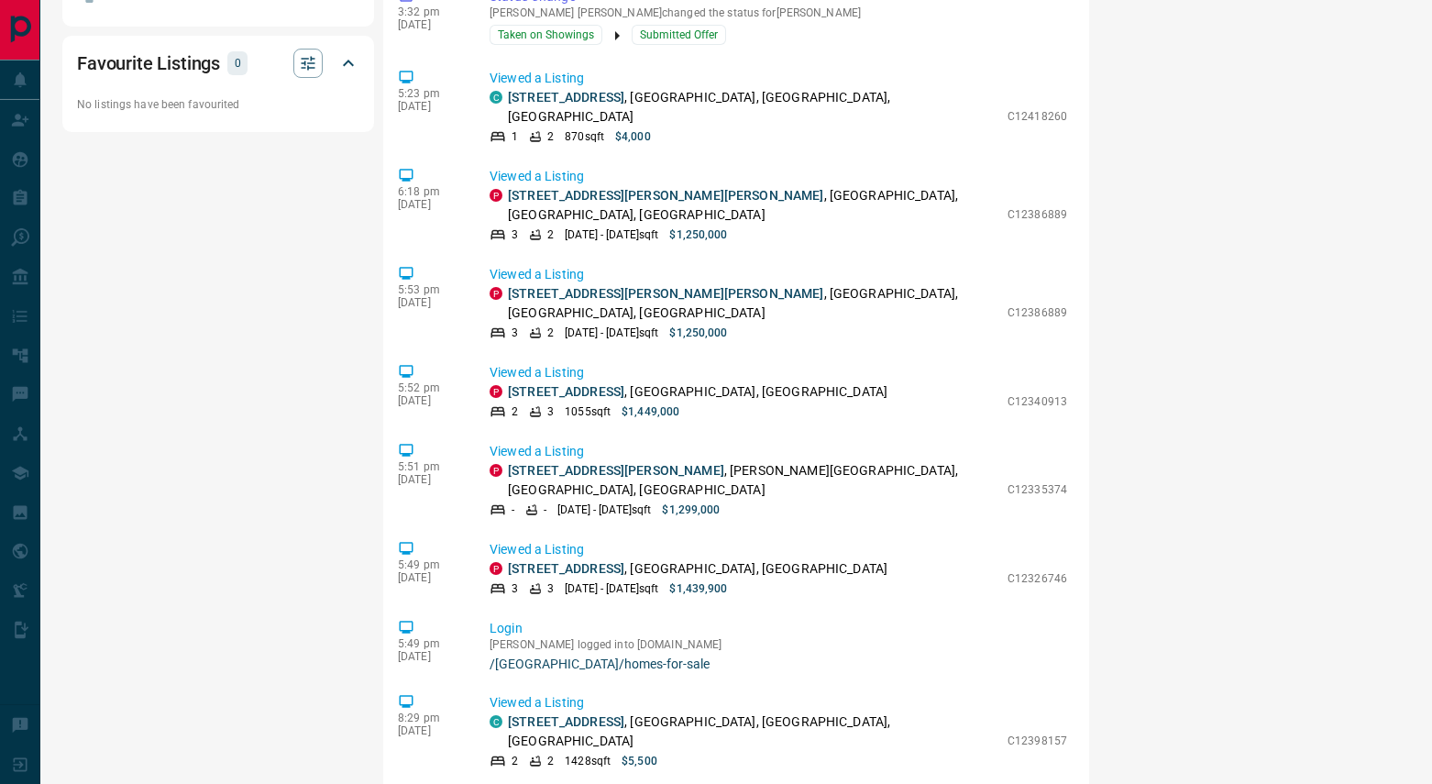
scroll to position [1438, 0]
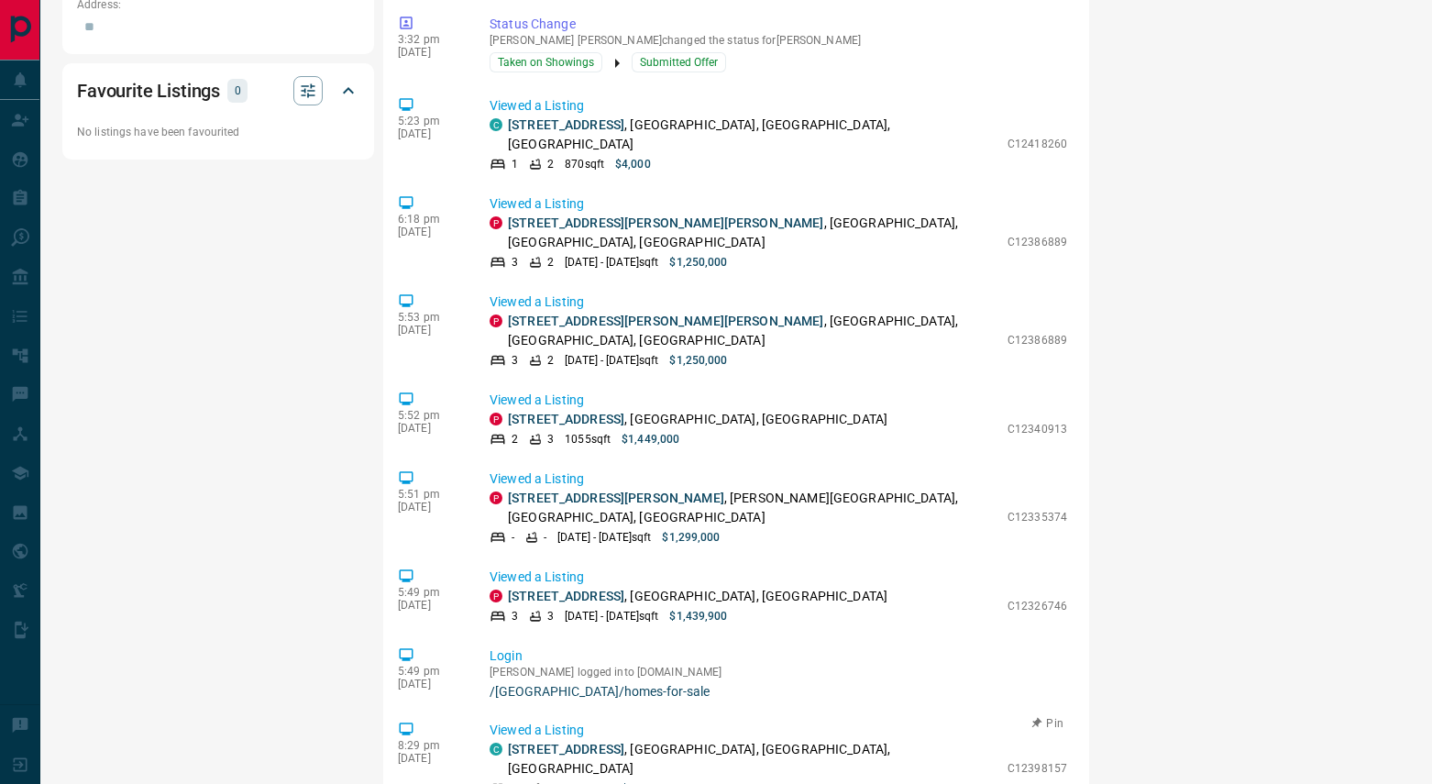
click at [910, 780] on div "2 2 1428 sqft $5,500" at bounding box center [744, 788] width 509 height 17
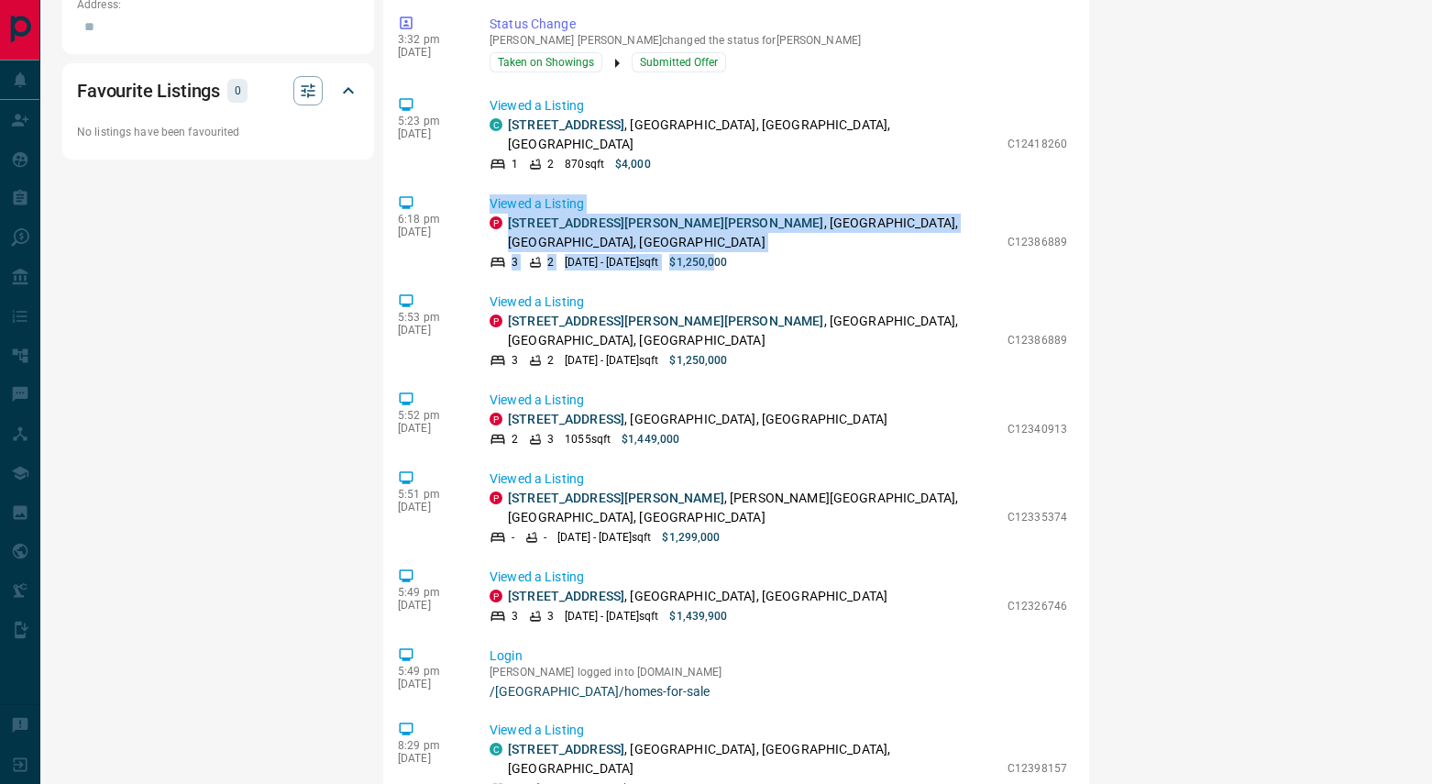
drag, startPoint x: 916, startPoint y: 645, endPoint x: 706, endPoint y: 162, distance: 526.0
click at [706, 162] on div "6:53 pm [DATE] Tag Changes - Tag Added [PERSON_NAME] added the following tags t…" at bounding box center [736, 110] width 677 height 1467
click at [1005, 666] on p "[PERSON_NAME] logged into [DOMAIN_NAME]" at bounding box center [779, 672] width 578 height 13
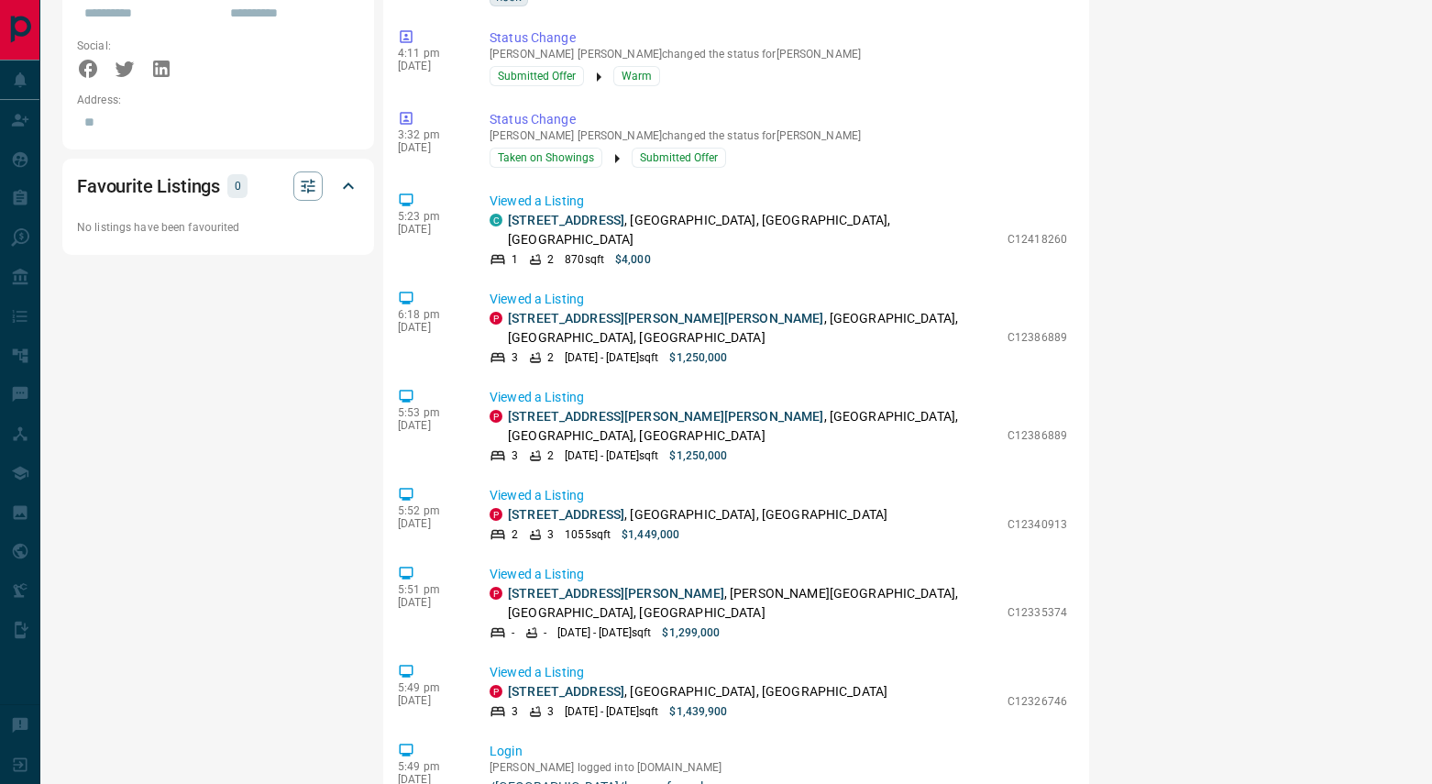
scroll to position [1291, 0]
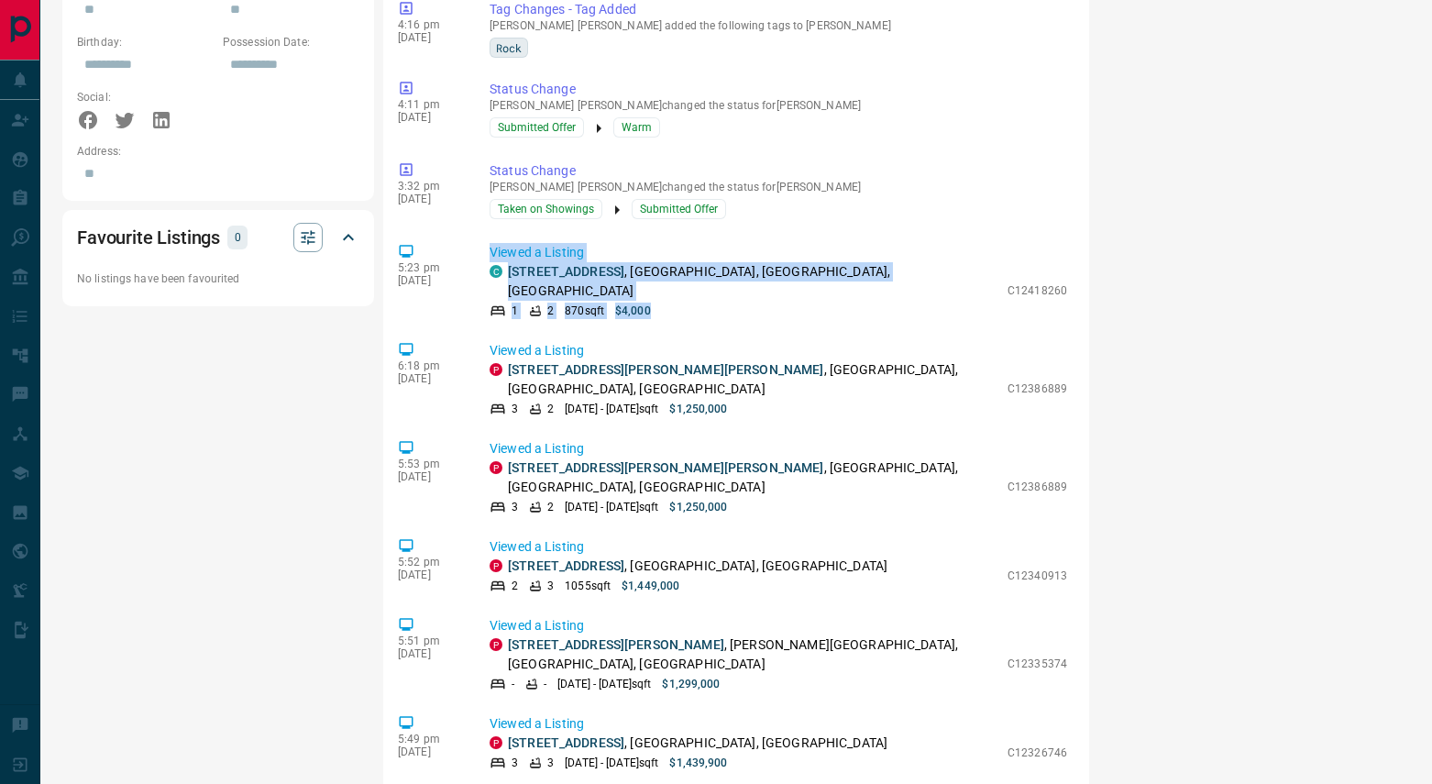
drag, startPoint x: 983, startPoint y: 688, endPoint x: 683, endPoint y: 207, distance: 566.4
click at [685, 210] on div "6:53 pm [DATE] Tag Changes - Tag Added [PERSON_NAME] added the following tags t…" at bounding box center [736, 257] width 677 height 1467
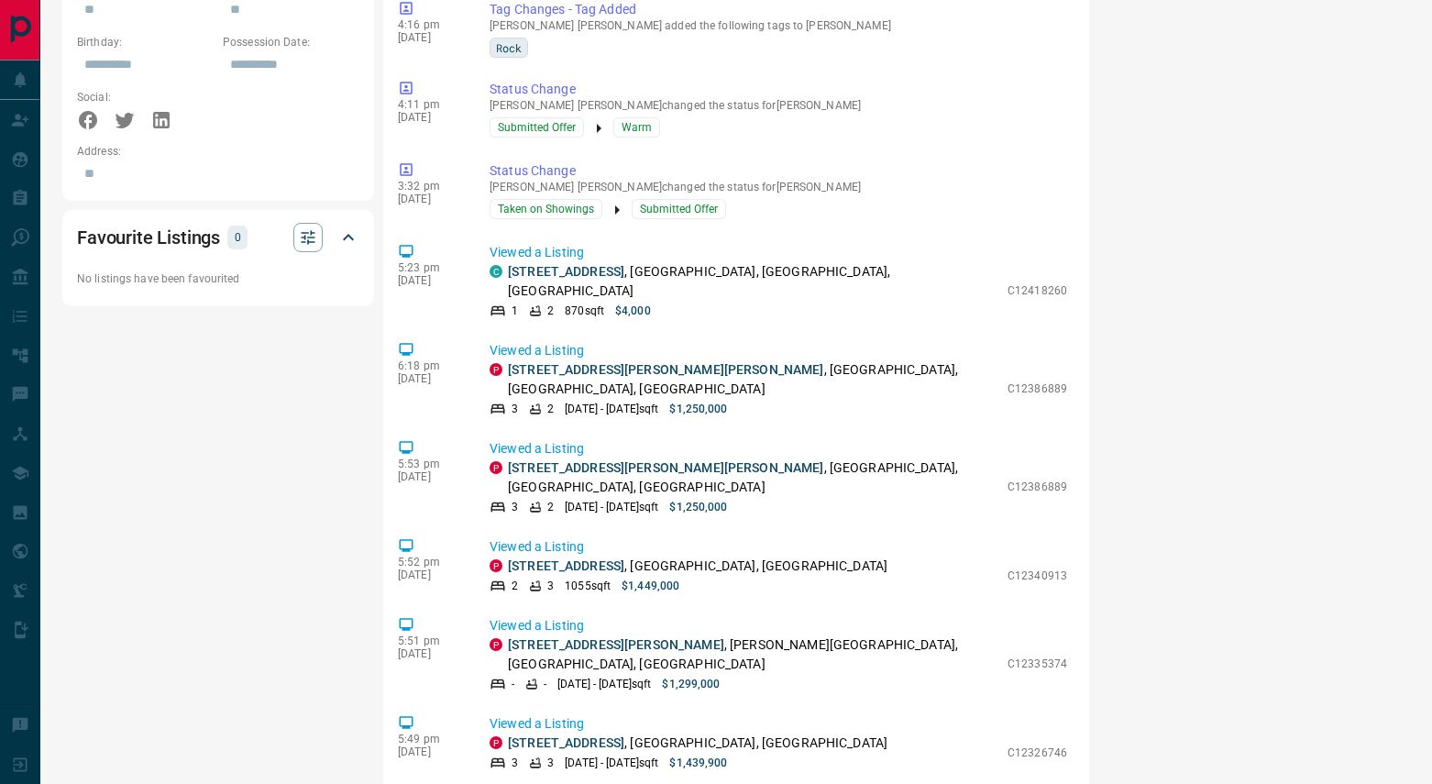
click at [585, 637] on link "[STREET_ADDRESS][PERSON_NAME]" at bounding box center [616, 644] width 216 height 15
click at [603, 264] on link "[STREET_ADDRESS]" at bounding box center [566, 271] width 116 height 15
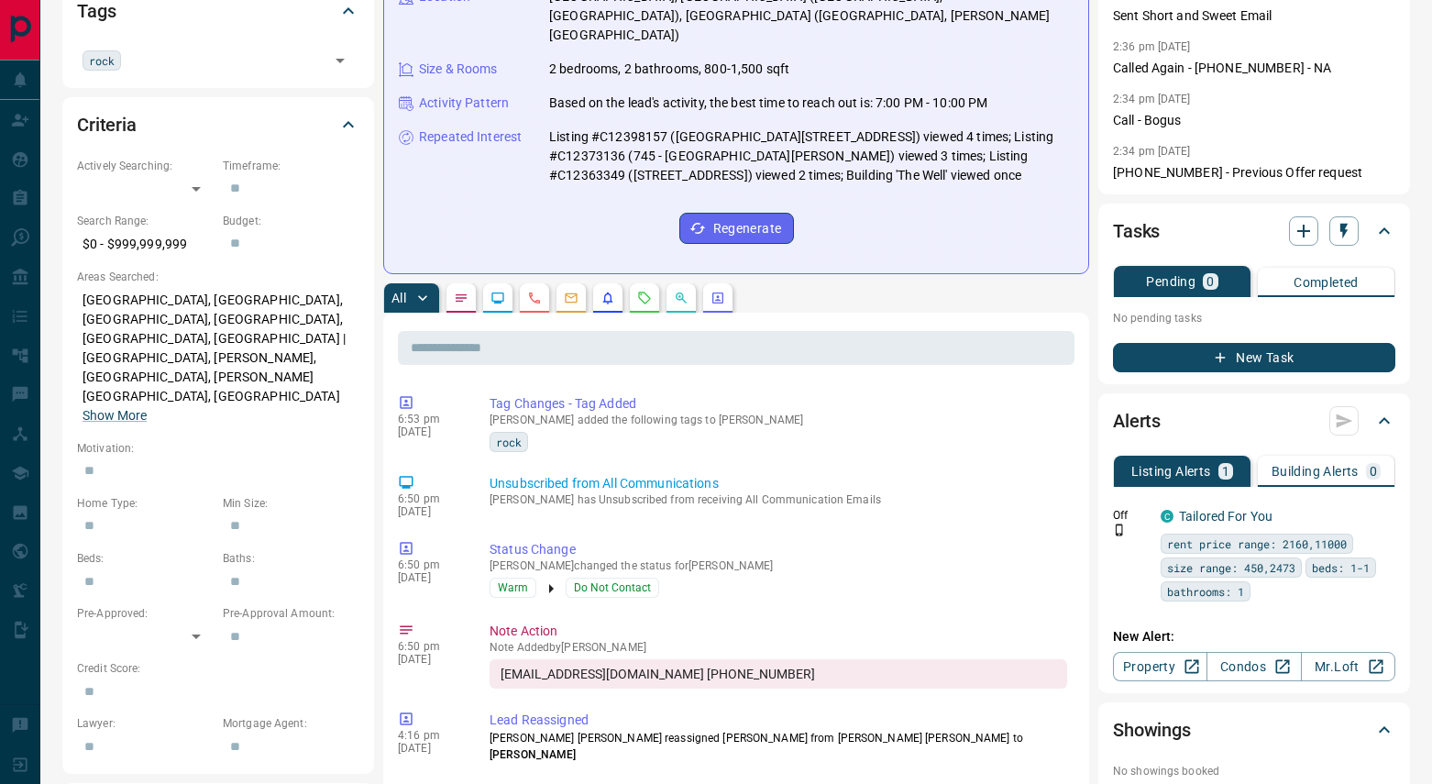
scroll to position [0, 0]
